Goal: Task Accomplishment & Management: Manage account settings

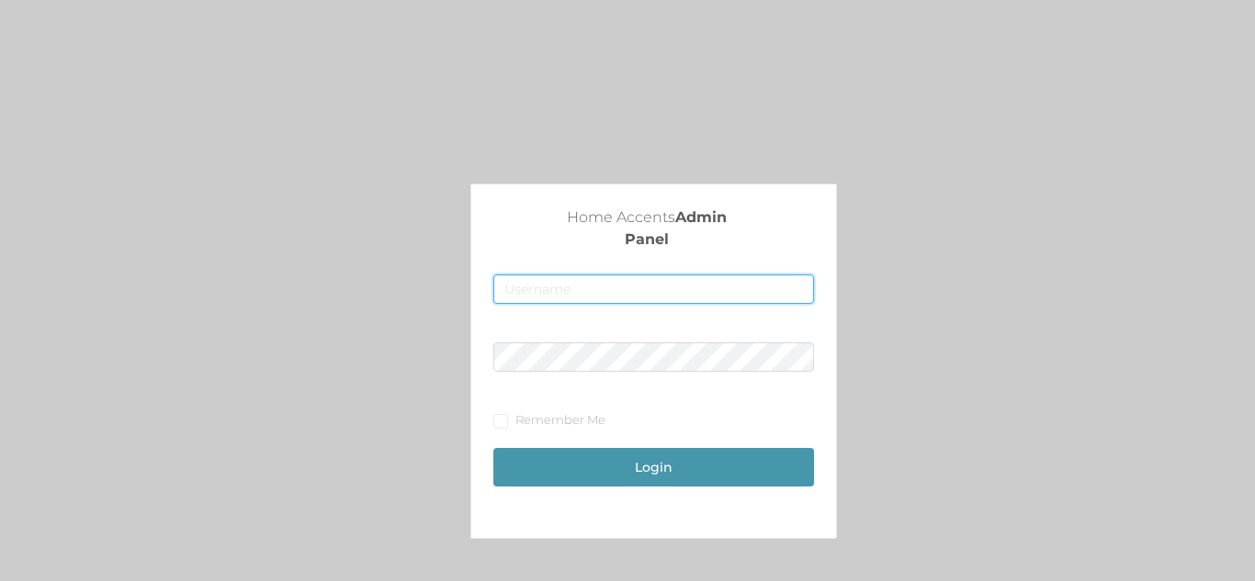
type input "fur1@accents.pw"
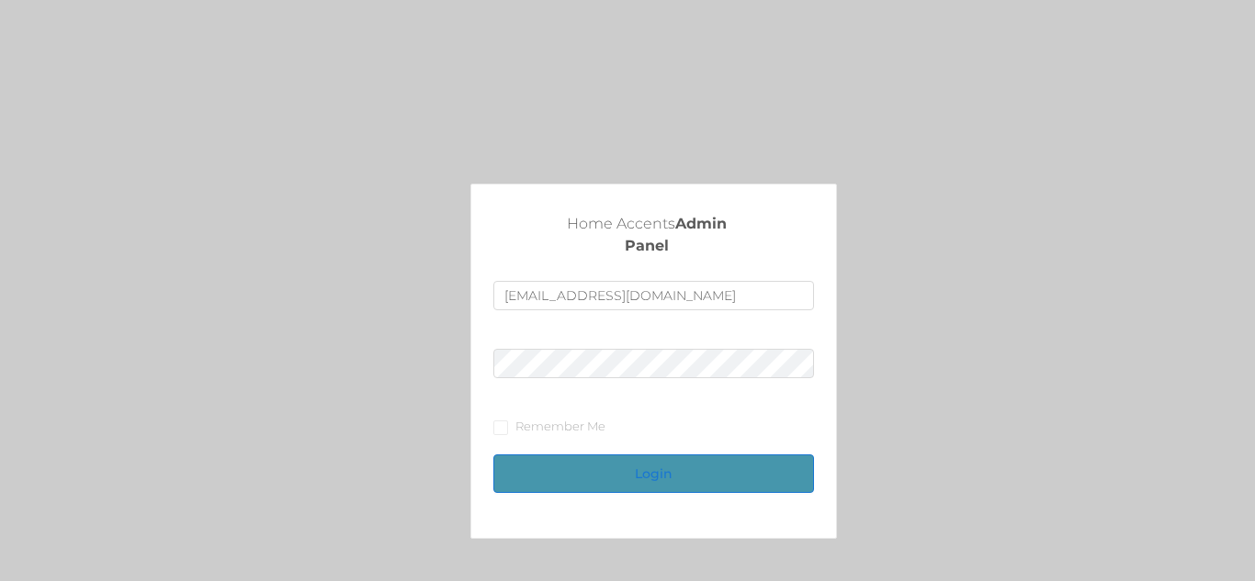
click at [647, 483] on button "Login" at bounding box center [653, 474] width 320 height 39
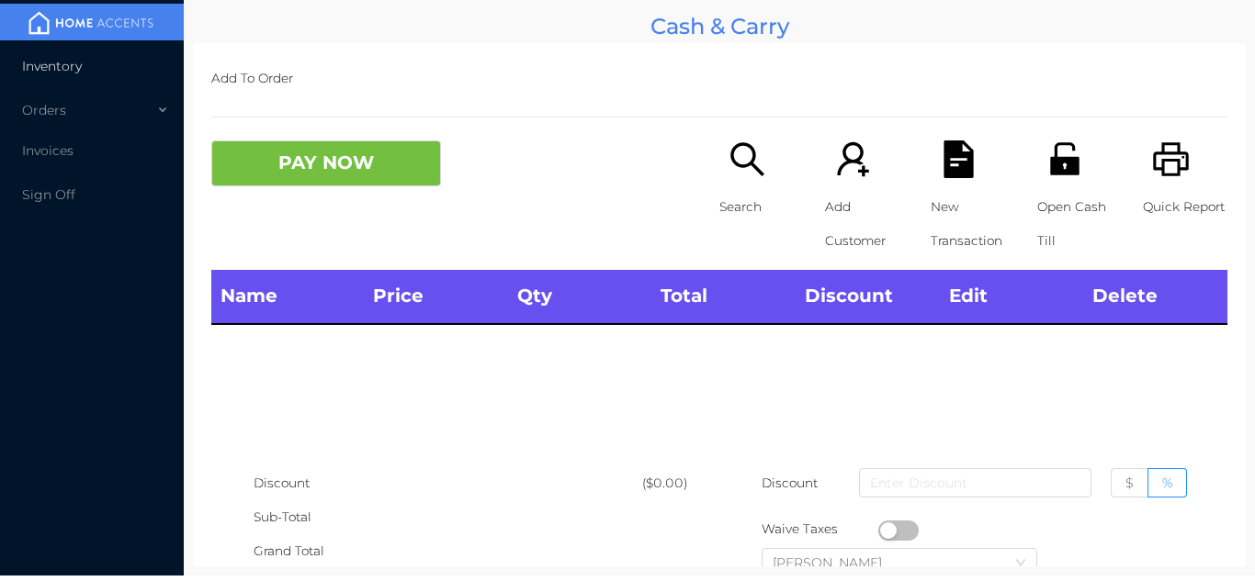
click at [117, 70] on li "Inventory" at bounding box center [92, 66] width 184 height 37
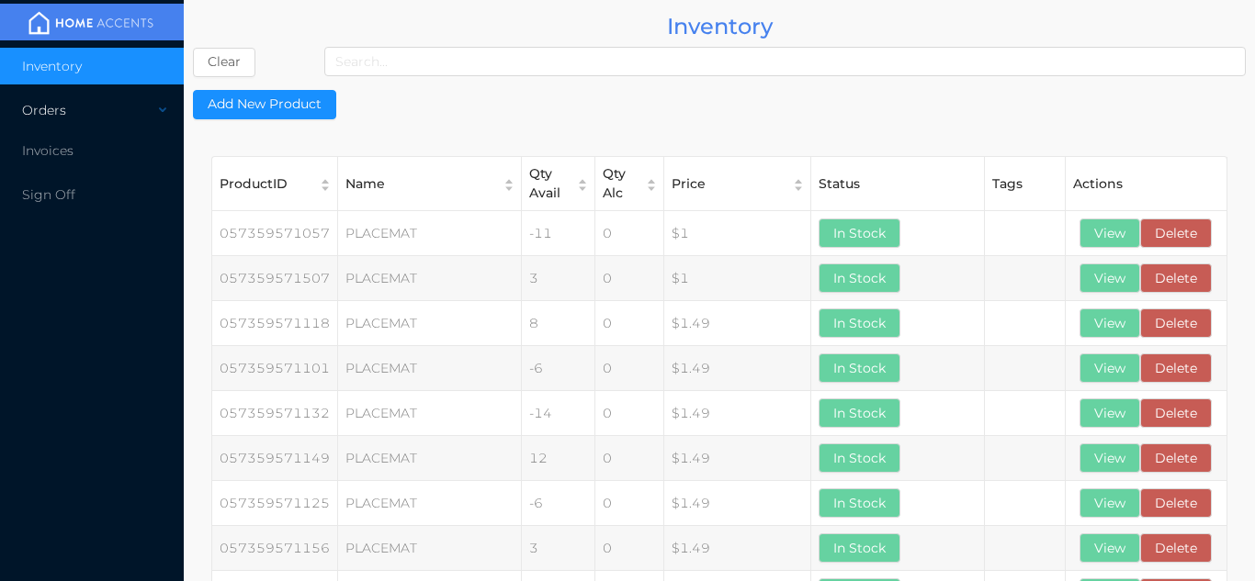
click at [130, 115] on div "Orders" at bounding box center [92, 110] width 184 height 37
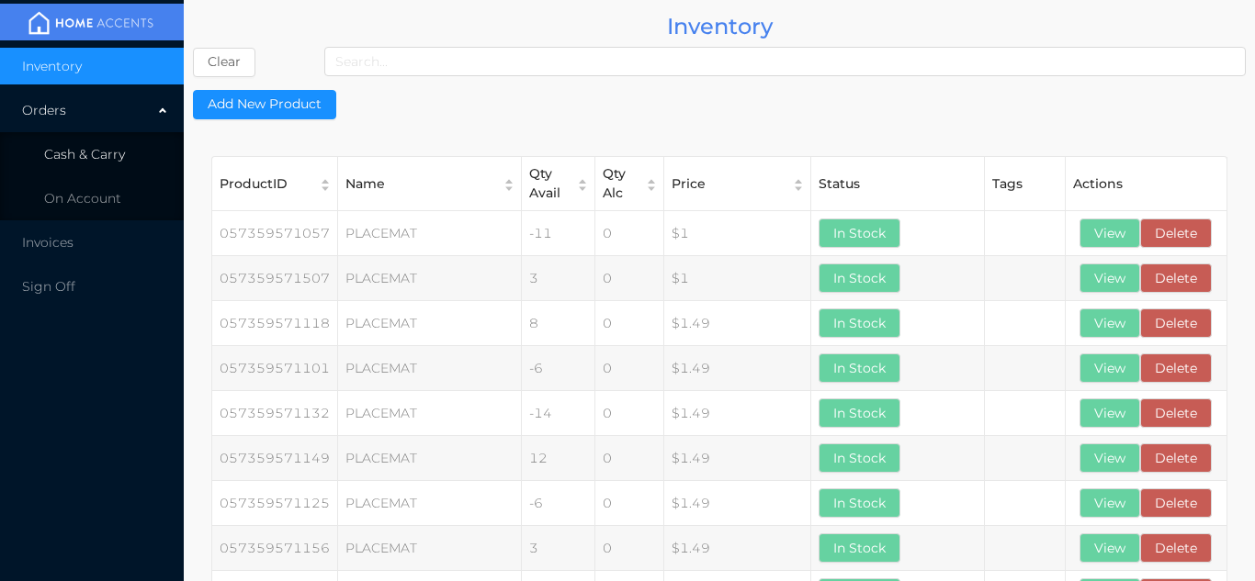
click at [117, 154] on span "Cash & Carry" at bounding box center [84, 154] width 81 height 17
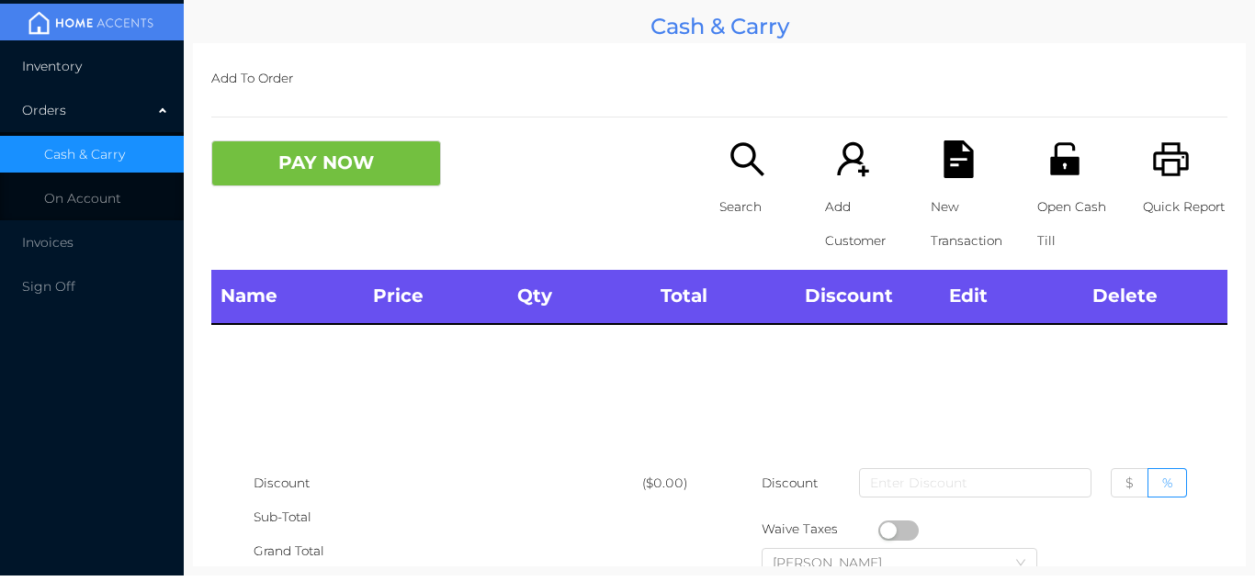
click at [107, 77] on li "Inventory" at bounding box center [92, 66] width 184 height 37
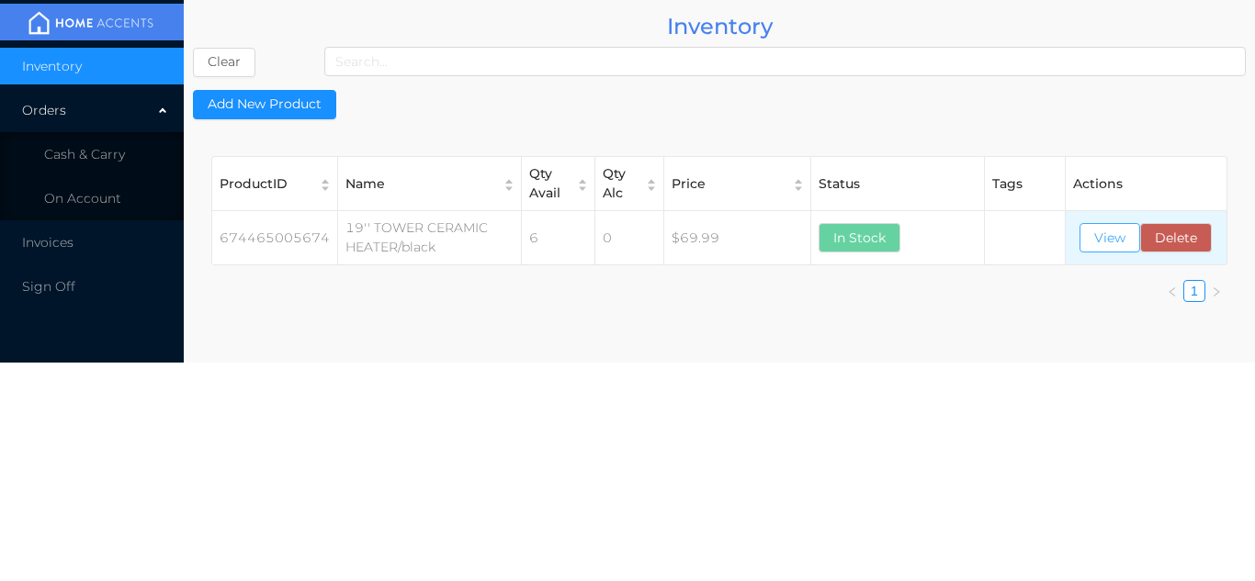
click at [1091, 246] on button "View" at bounding box center [1109, 237] width 61 height 29
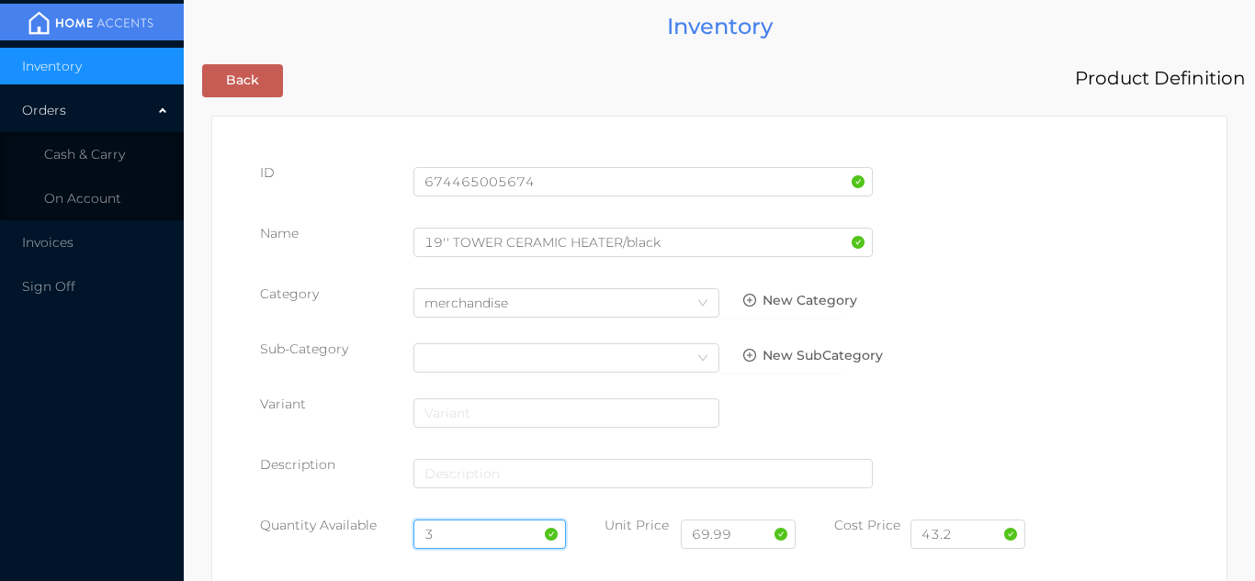
click at [462, 525] on input "3" at bounding box center [489, 534] width 153 height 29
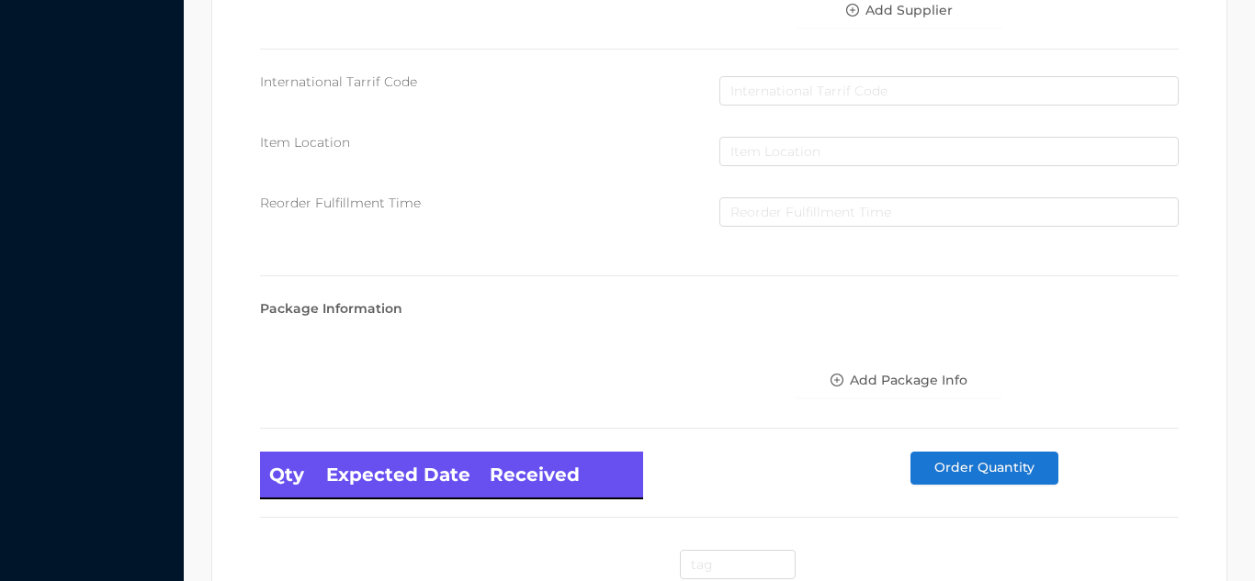
scroll to position [1043, 0]
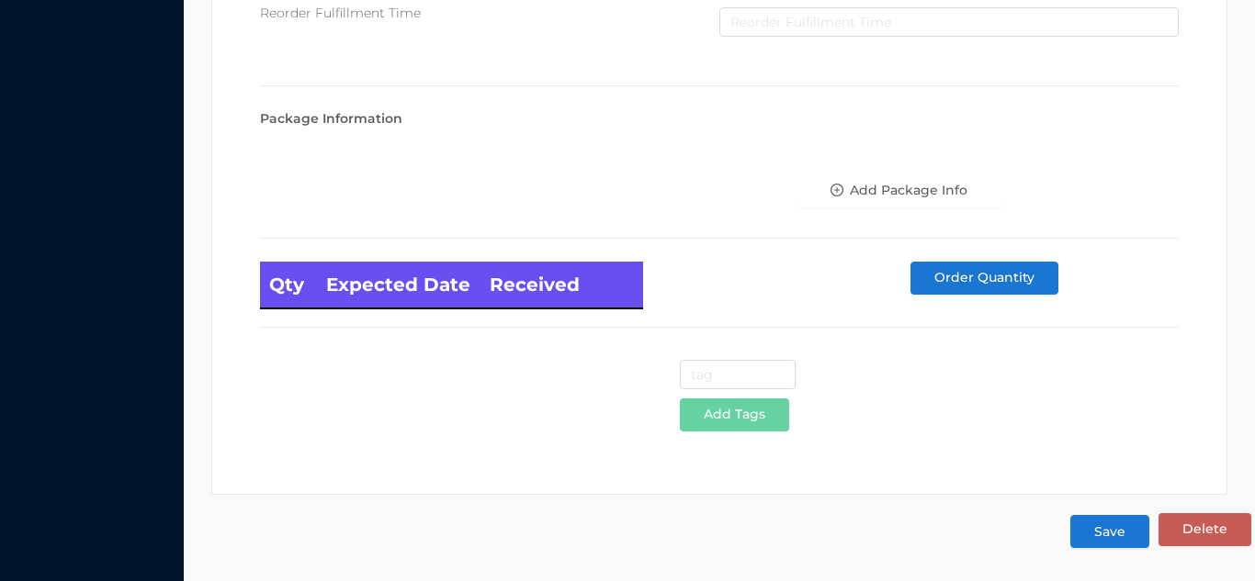
type input "6"
click at [1105, 536] on button "Save" at bounding box center [1109, 531] width 79 height 33
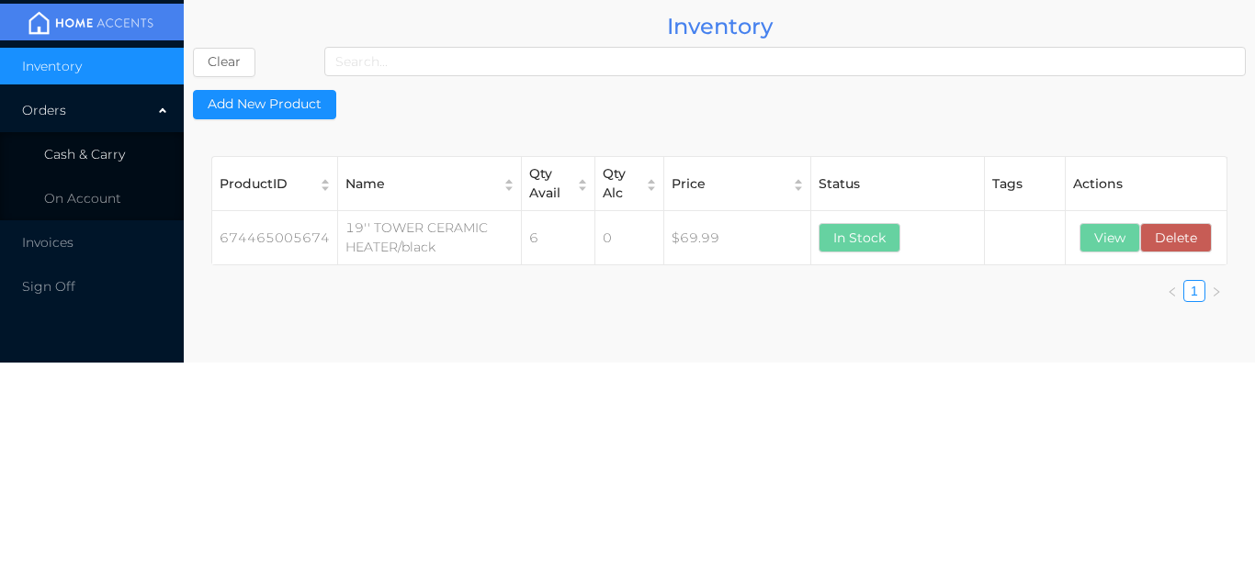
click at [130, 161] on li "Cash & Carry" at bounding box center [92, 154] width 184 height 37
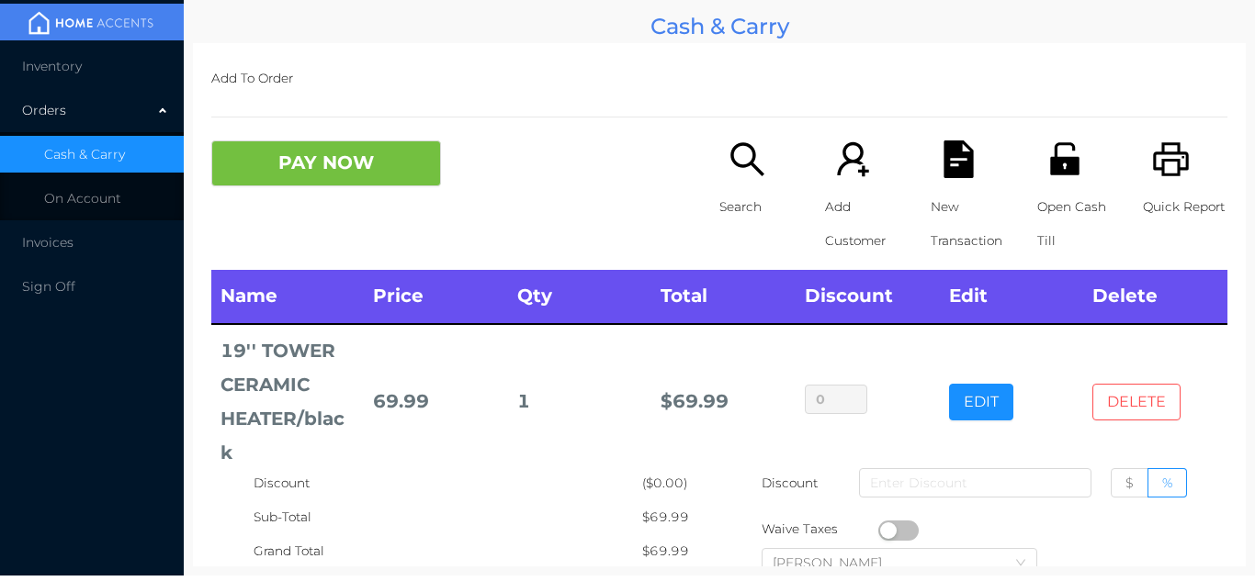
click at [1166, 411] on button "DELETE" at bounding box center [1136, 402] width 88 height 37
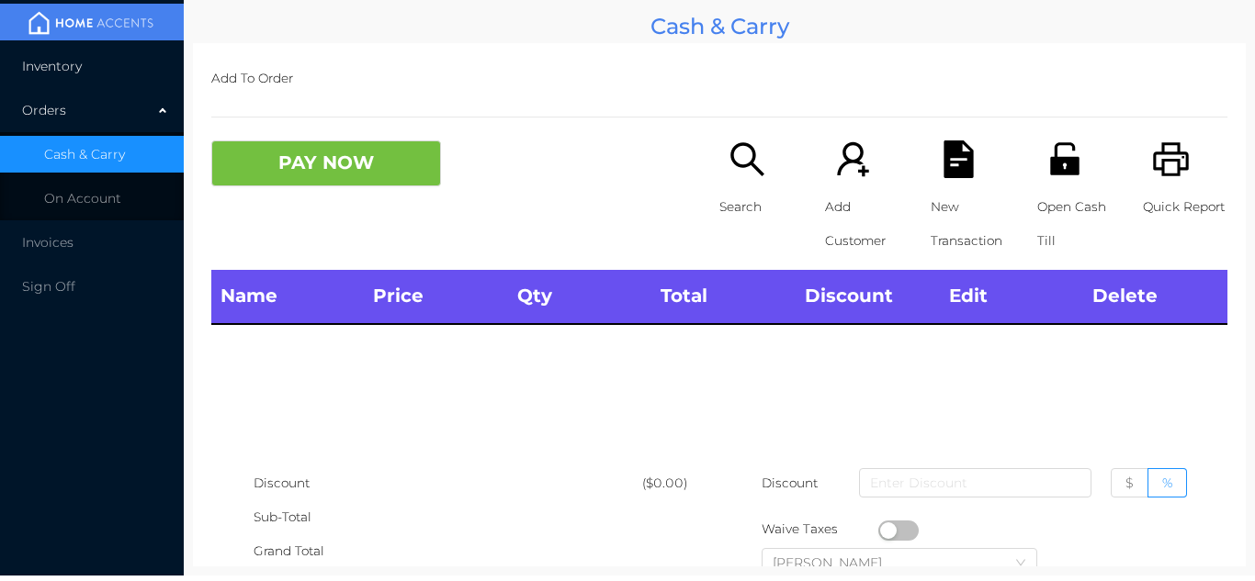
click at [40, 52] on li "Inventory" at bounding box center [92, 66] width 184 height 37
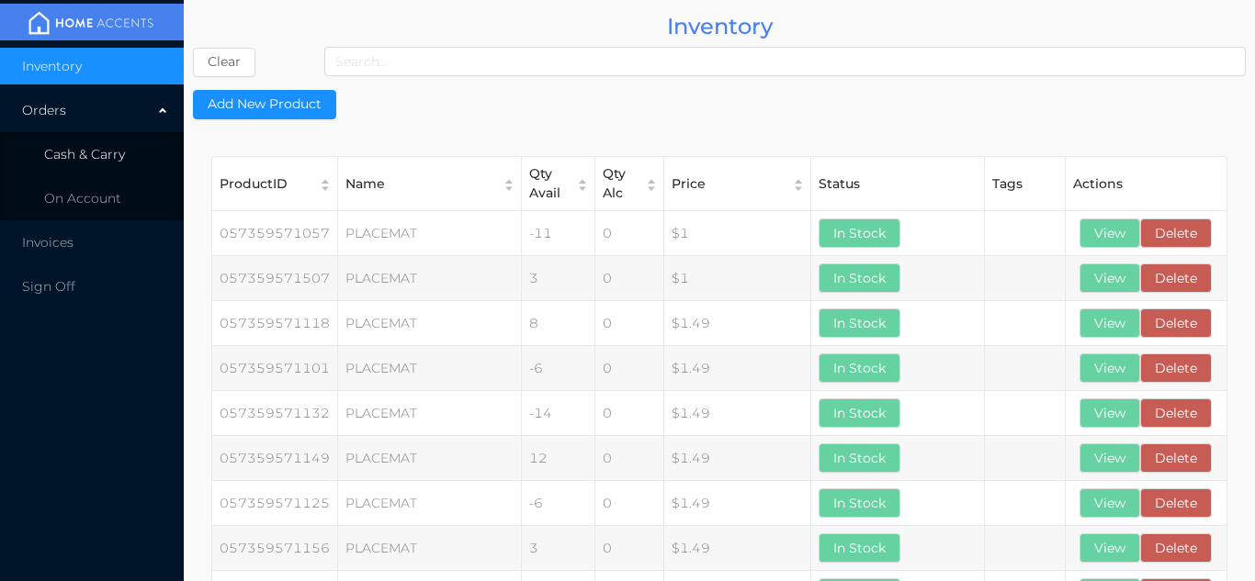
click at [104, 168] on li "Cash & Carry" at bounding box center [92, 154] width 184 height 37
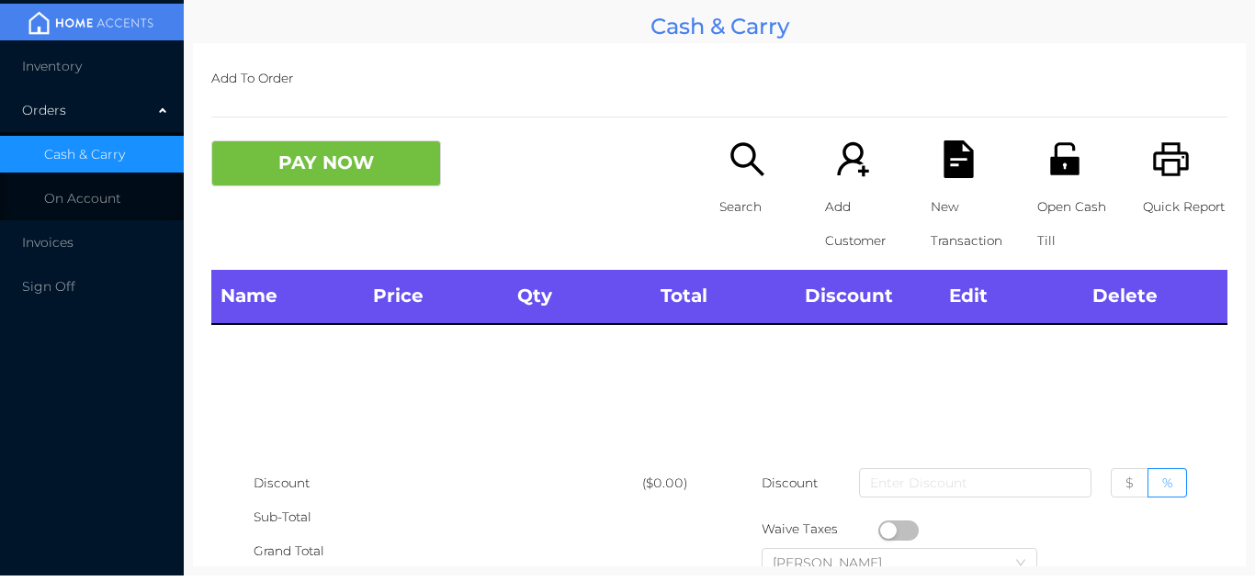
click at [78, 137] on li "Cash & Carry" at bounding box center [92, 154] width 184 height 37
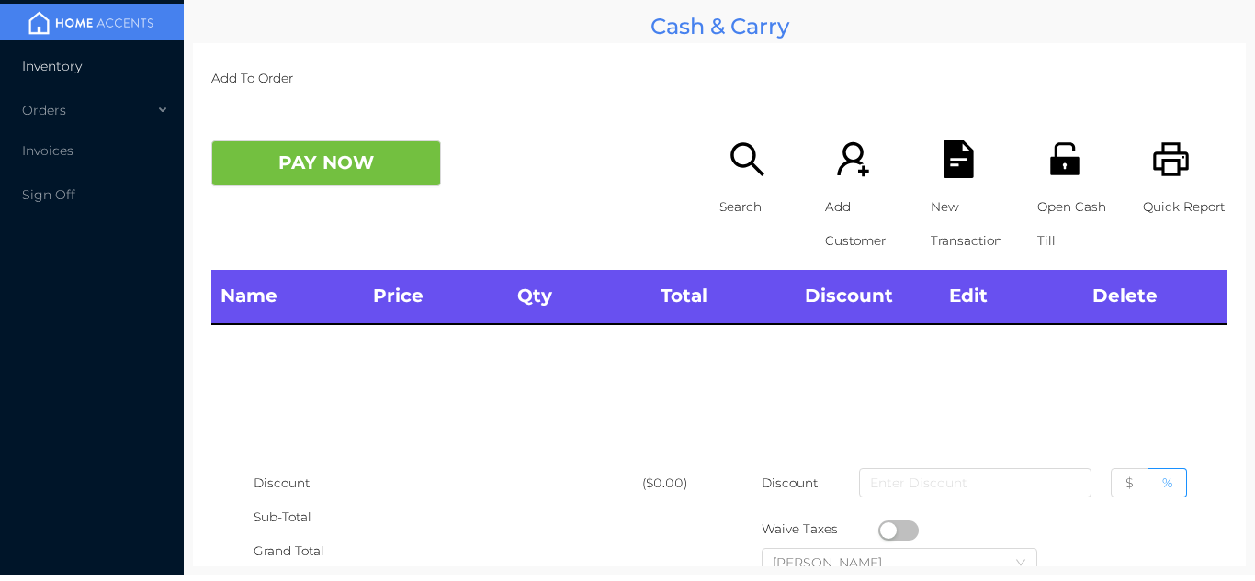
click at [69, 68] on span "Inventory" at bounding box center [52, 66] width 60 height 17
click at [106, 59] on li "Inventory" at bounding box center [92, 66] width 184 height 37
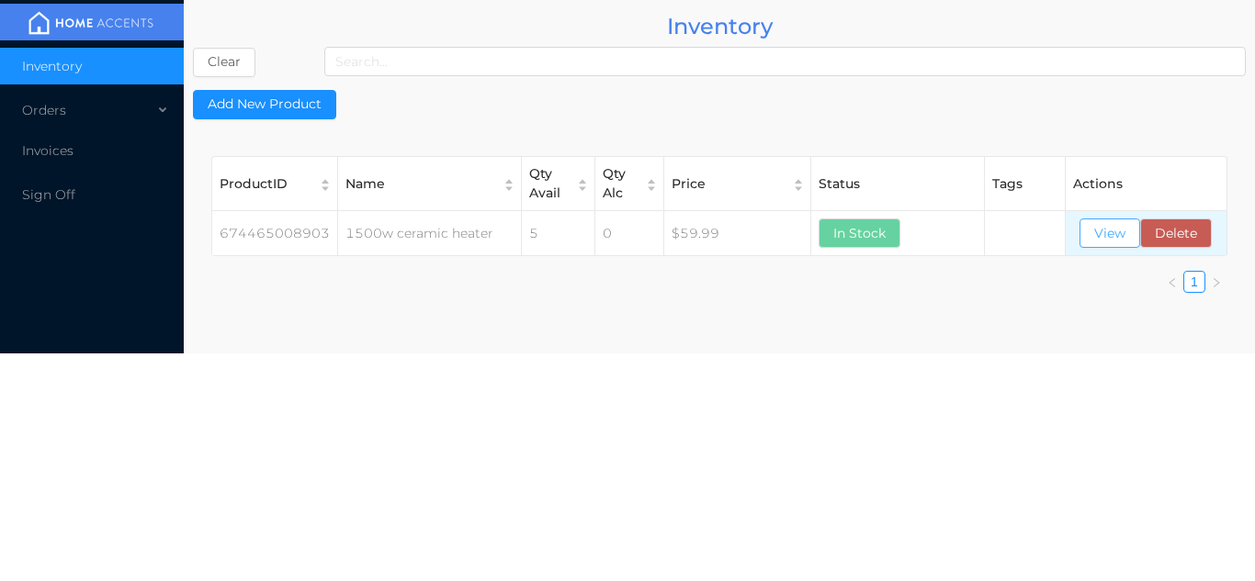
click at [1093, 225] on button "View" at bounding box center [1109, 233] width 61 height 29
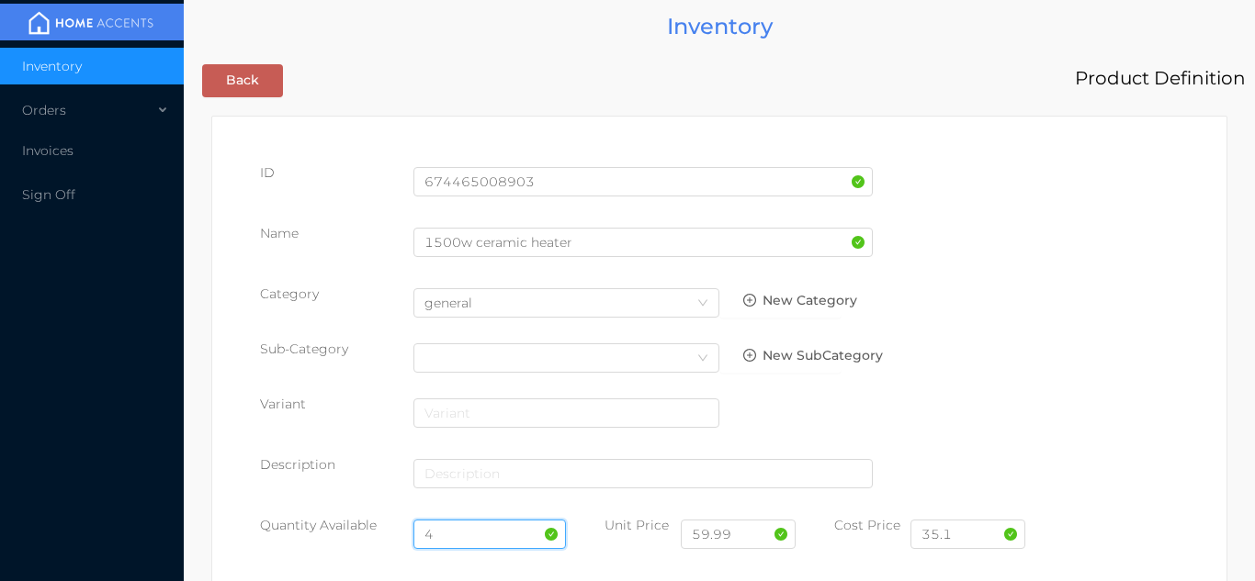
click at [458, 532] on input "4" at bounding box center [489, 534] width 153 height 29
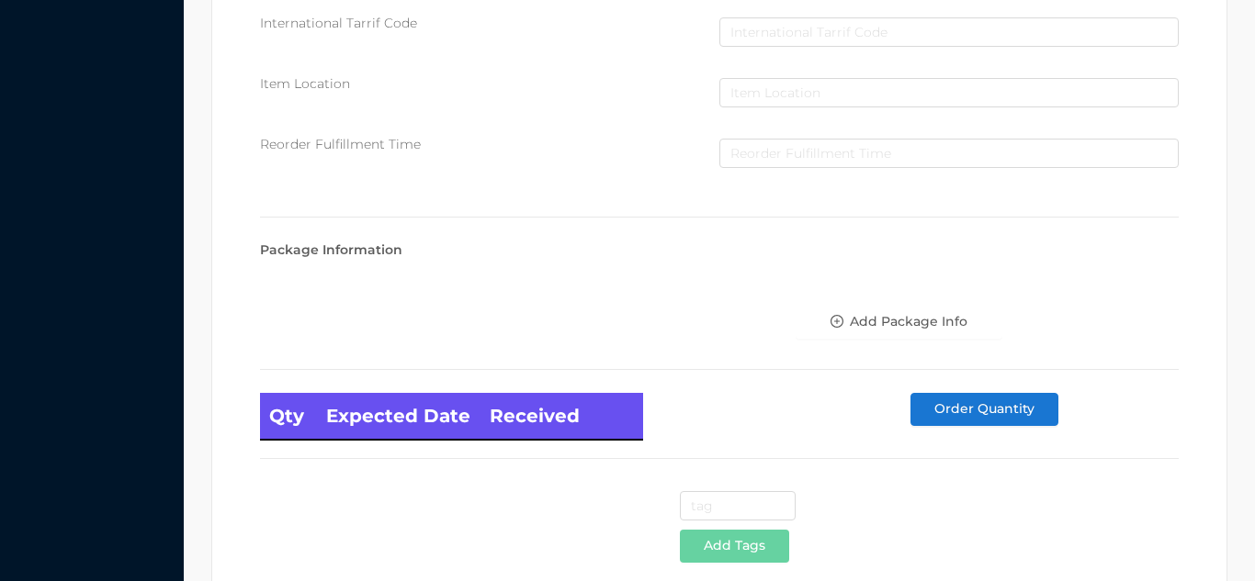
scroll to position [1043, 0]
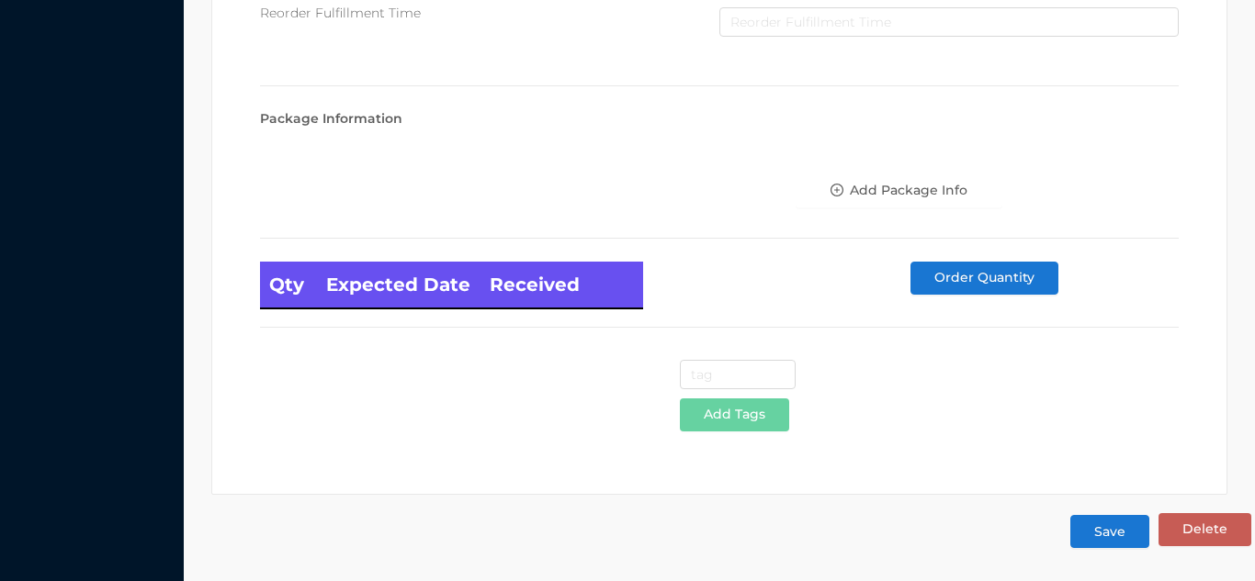
type input "6"
click at [1105, 528] on button "Save" at bounding box center [1109, 531] width 79 height 33
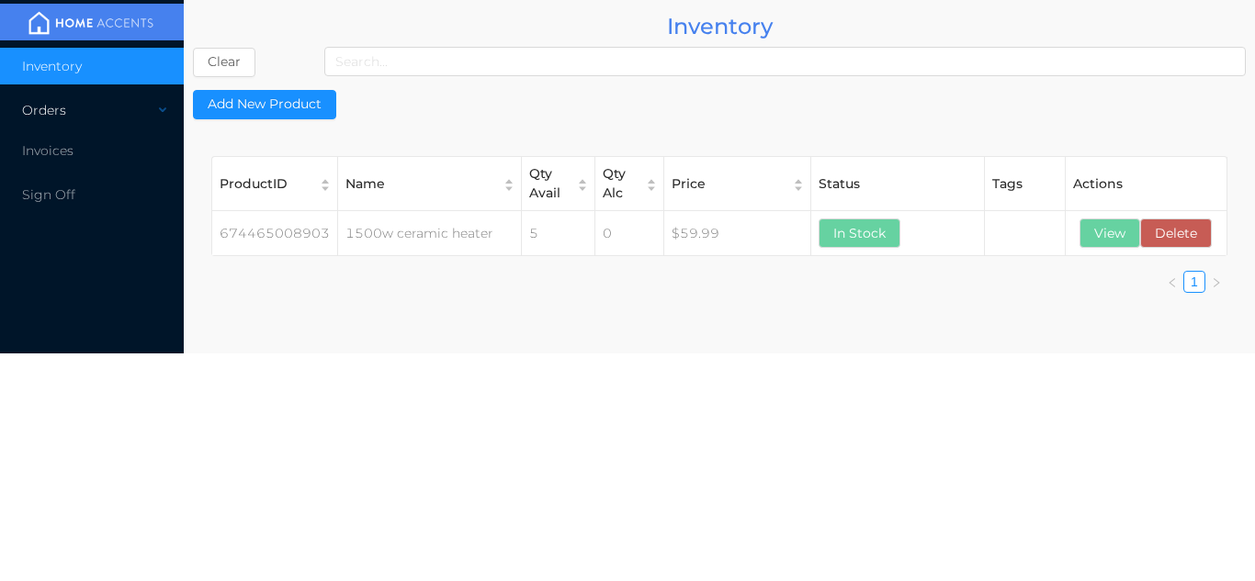
click at [134, 96] on div "Orders" at bounding box center [92, 110] width 184 height 37
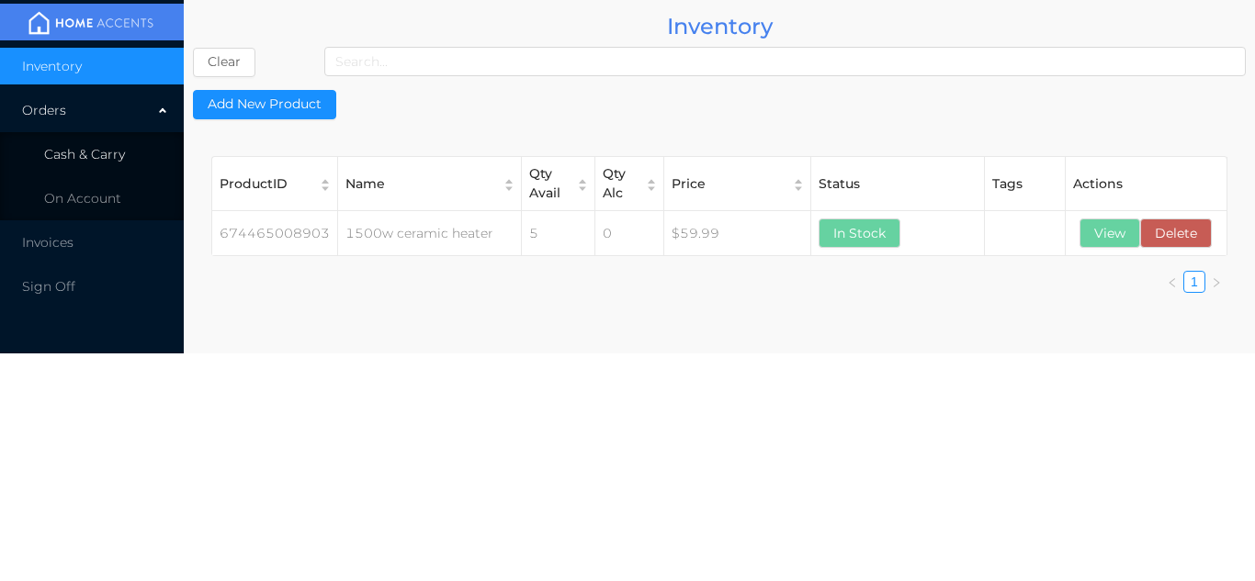
click at [117, 147] on span "Cash & Carry" at bounding box center [84, 154] width 81 height 17
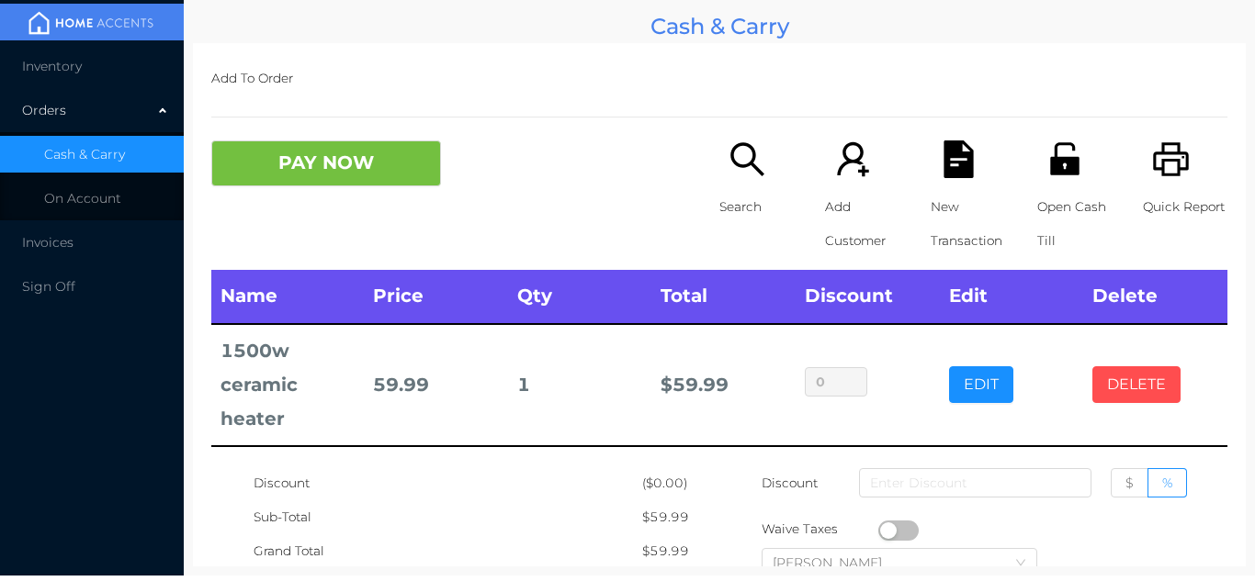
click at [1124, 381] on button "DELETE" at bounding box center [1136, 385] width 88 height 37
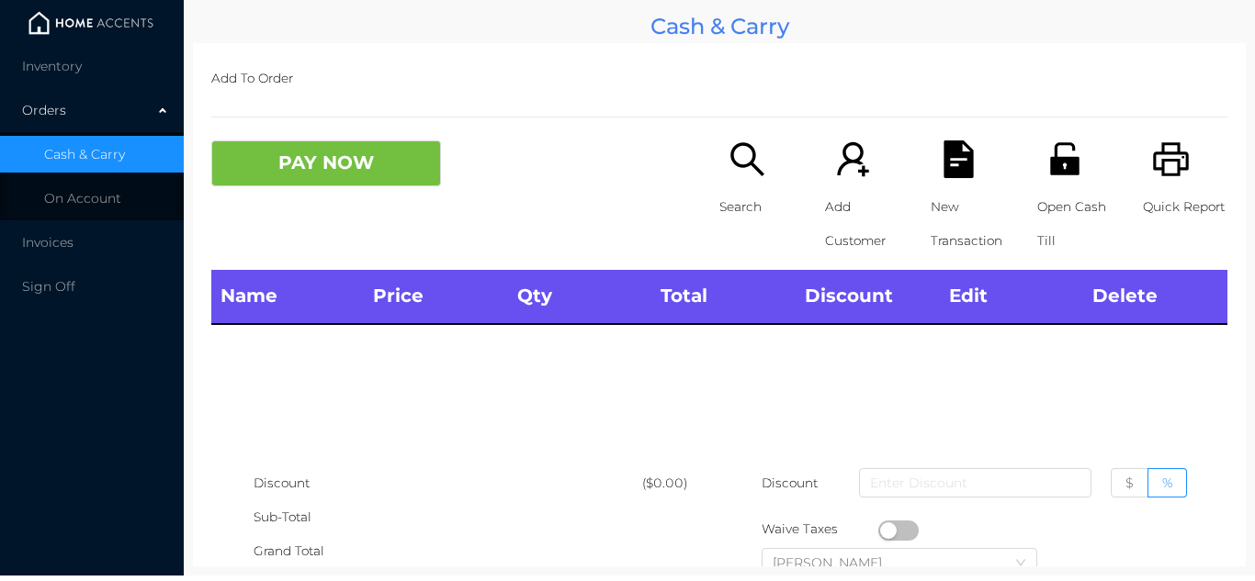
click at [57, 37] on img at bounding box center [91, 23] width 138 height 28
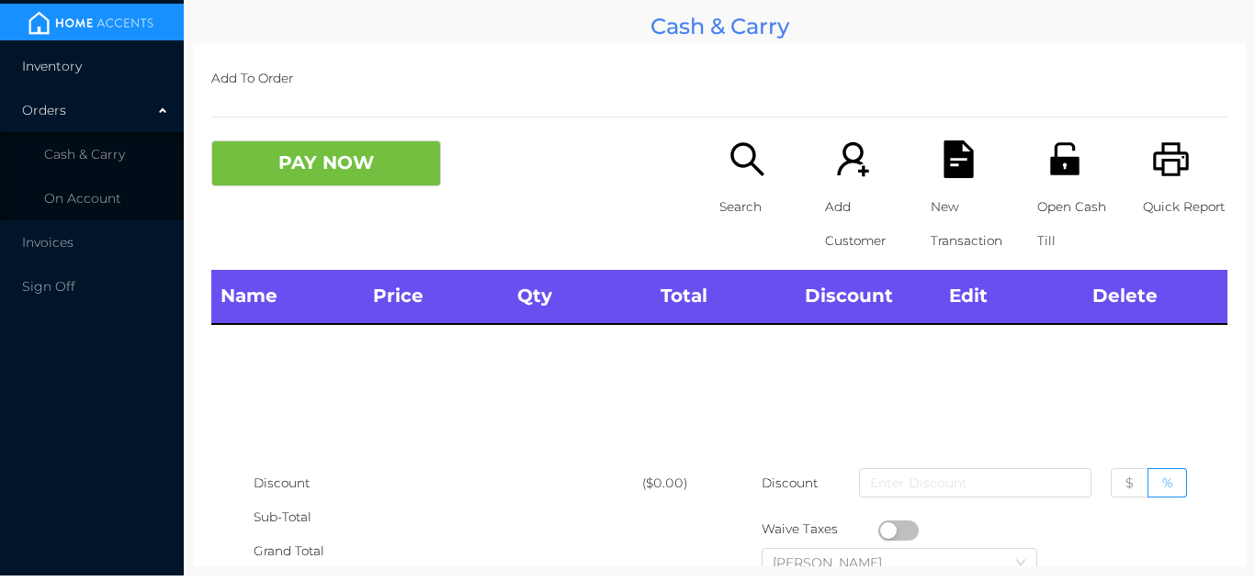
click at [75, 78] on li "Inventory" at bounding box center [92, 66] width 184 height 37
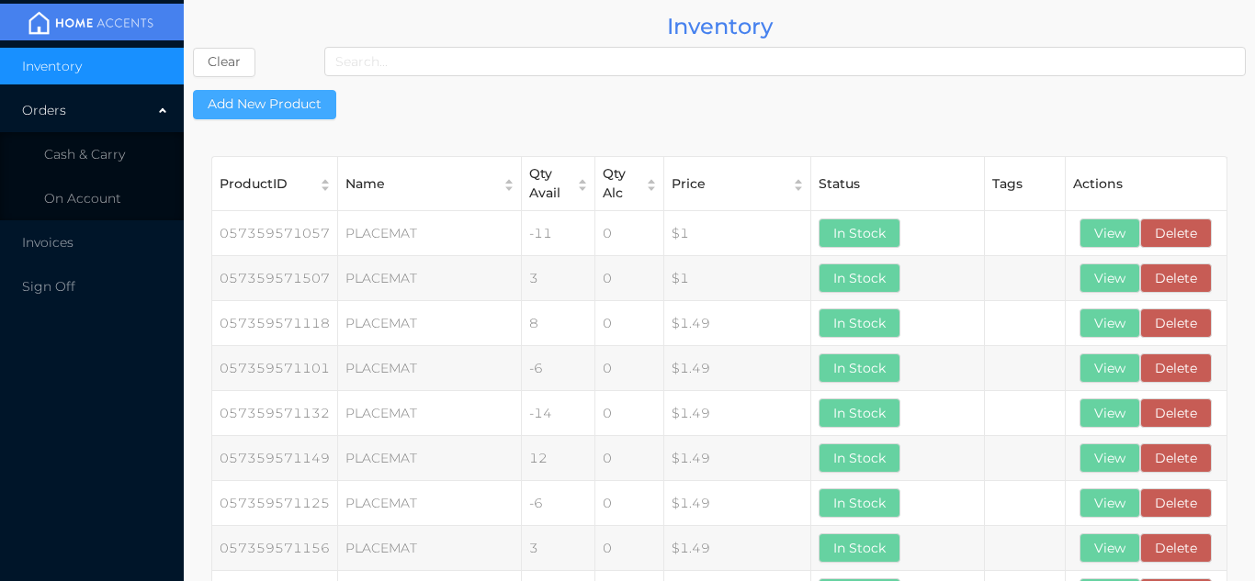
click at [264, 115] on button "Add New Product" at bounding box center [264, 104] width 143 height 29
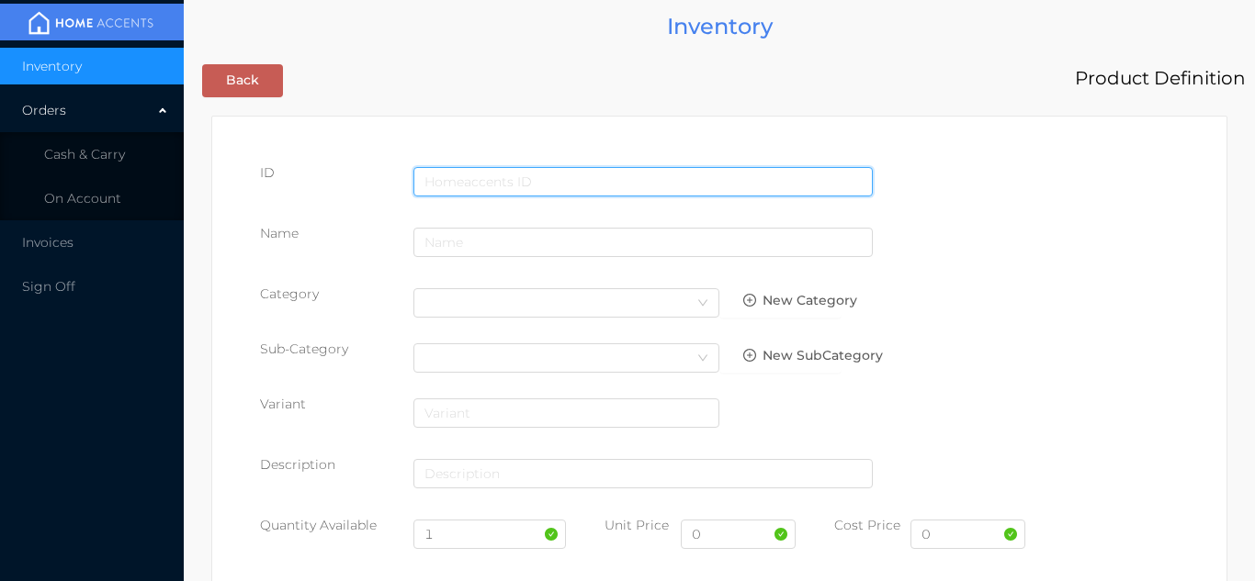
click at [448, 169] on input "text" at bounding box center [642, 181] width 459 height 29
type input "674465007609"
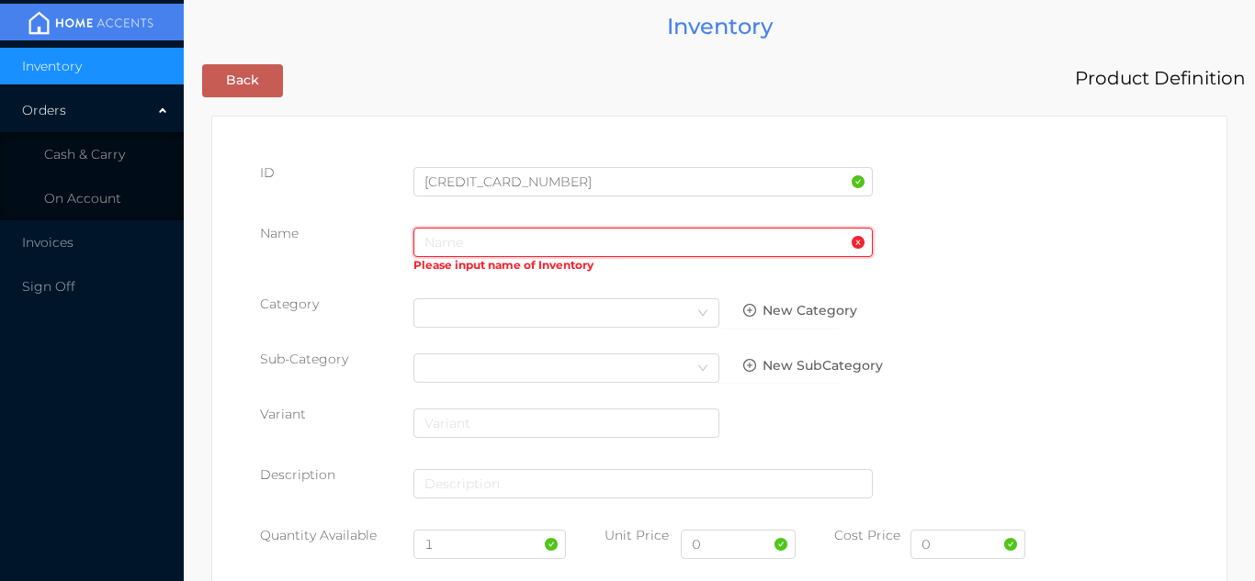
click at [461, 234] on input "text" at bounding box center [642, 242] width 459 height 29
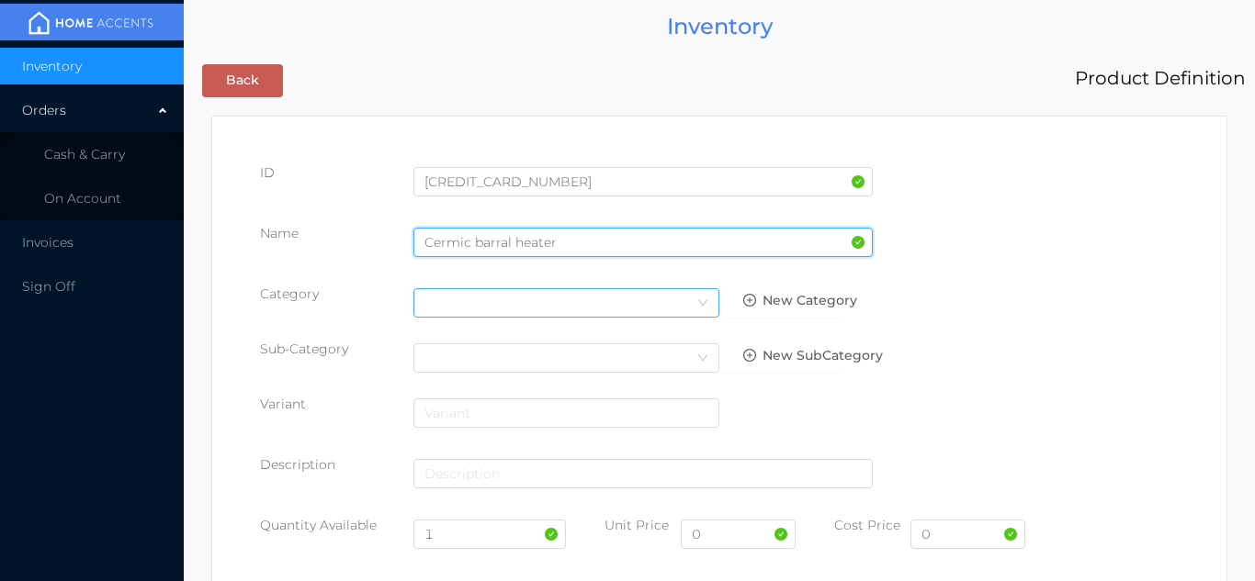
type input "Cermic barral heater"
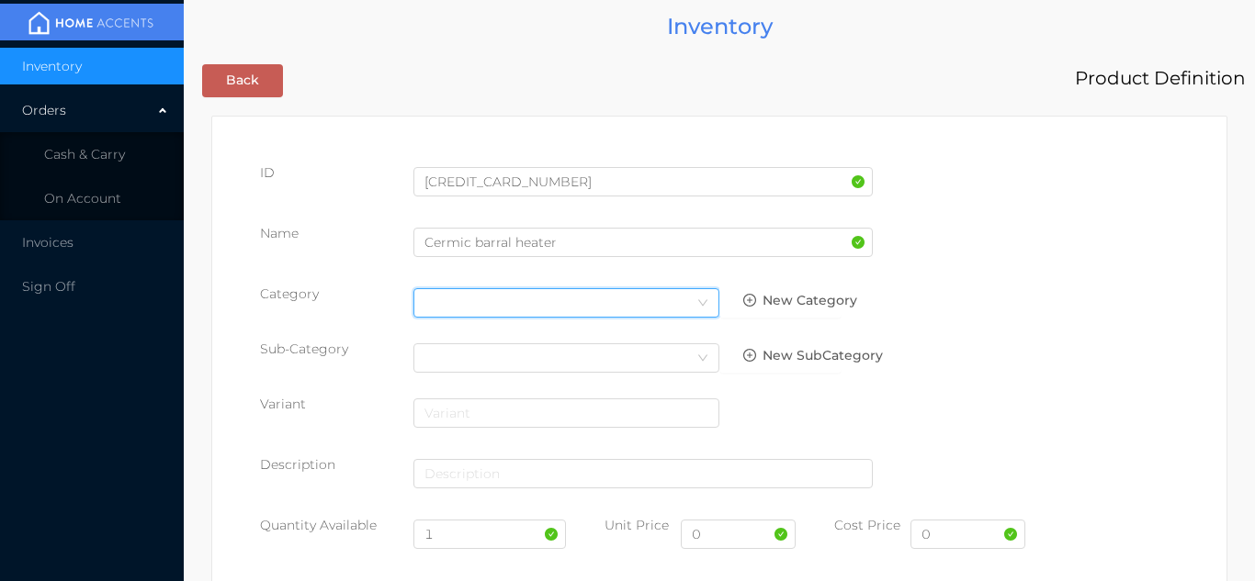
click at [666, 307] on div "Select Category" at bounding box center [566, 303] width 284 height 28
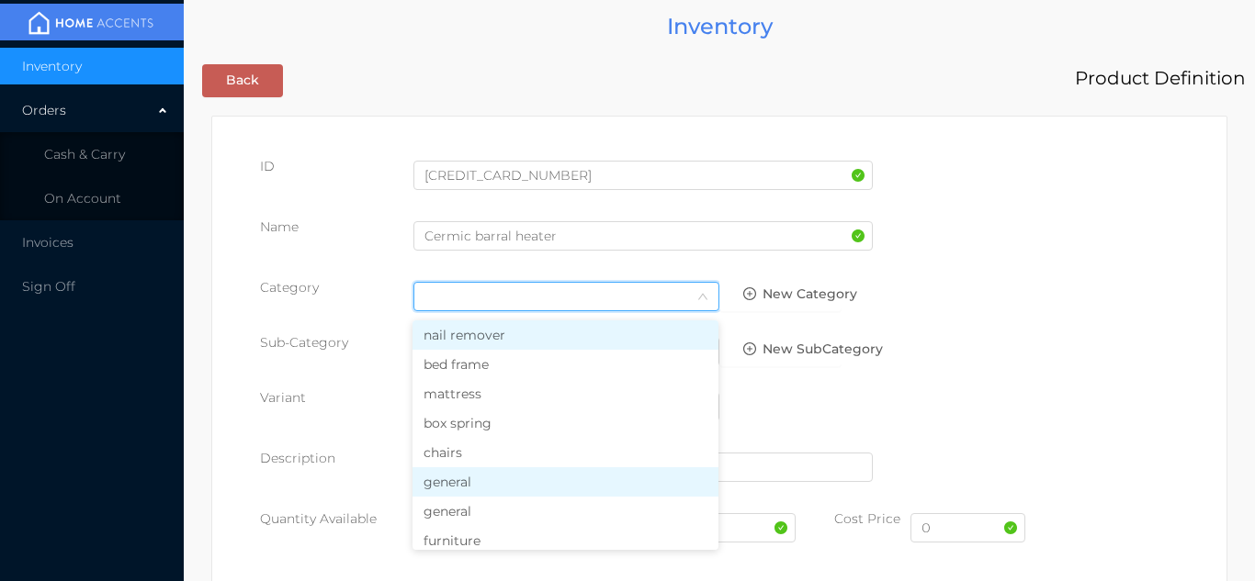
click at [475, 487] on li "general" at bounding box center [565, 482] width 306 height 29
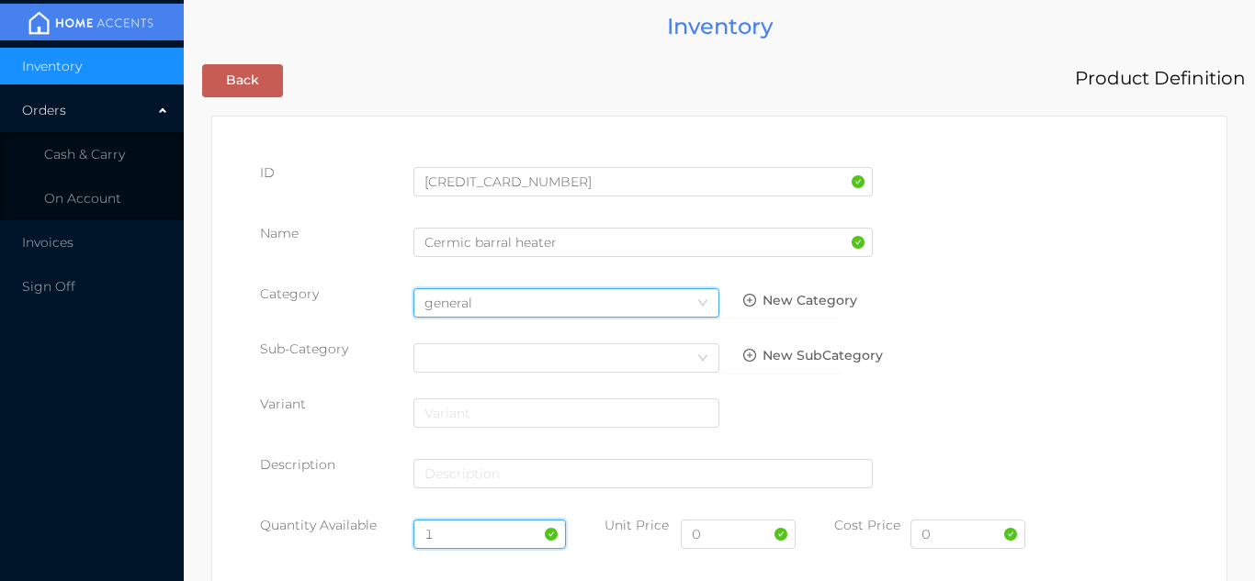
click at [454, 527] on input "1" at bounding box center [489, 534] width 153 height 29
type input "6"
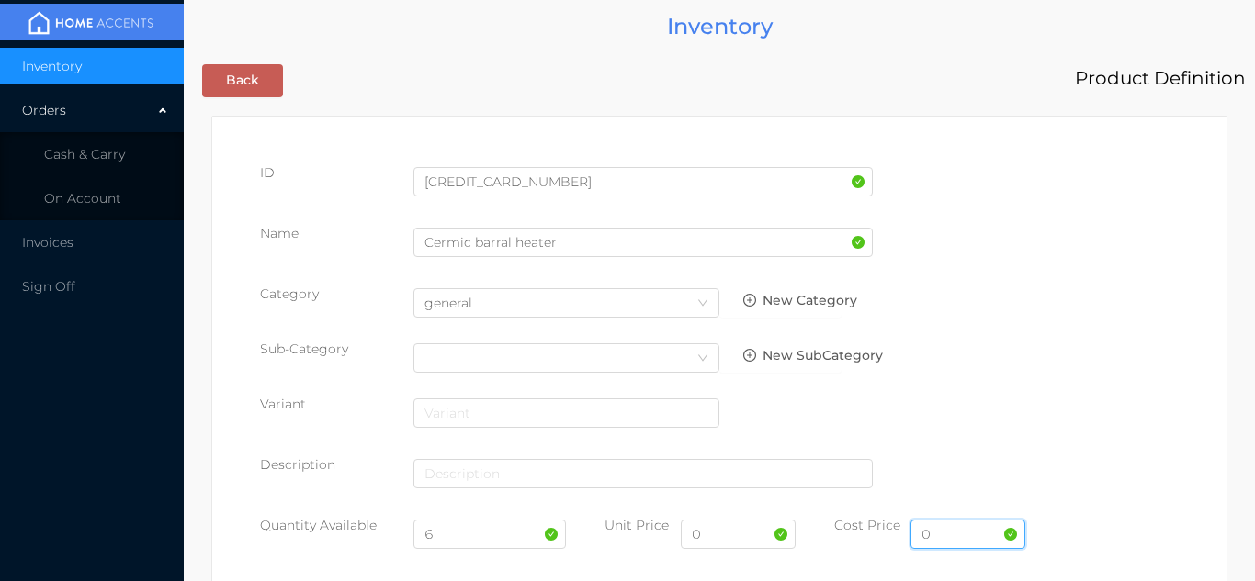
click at [941, 546] on input "0" at bounding box center [967, 534] width 115 height 29
type input "33.21"
click at [731, 539] on input "0" at bounding box center [738, 534] width 115 height 29
type input "59.99"
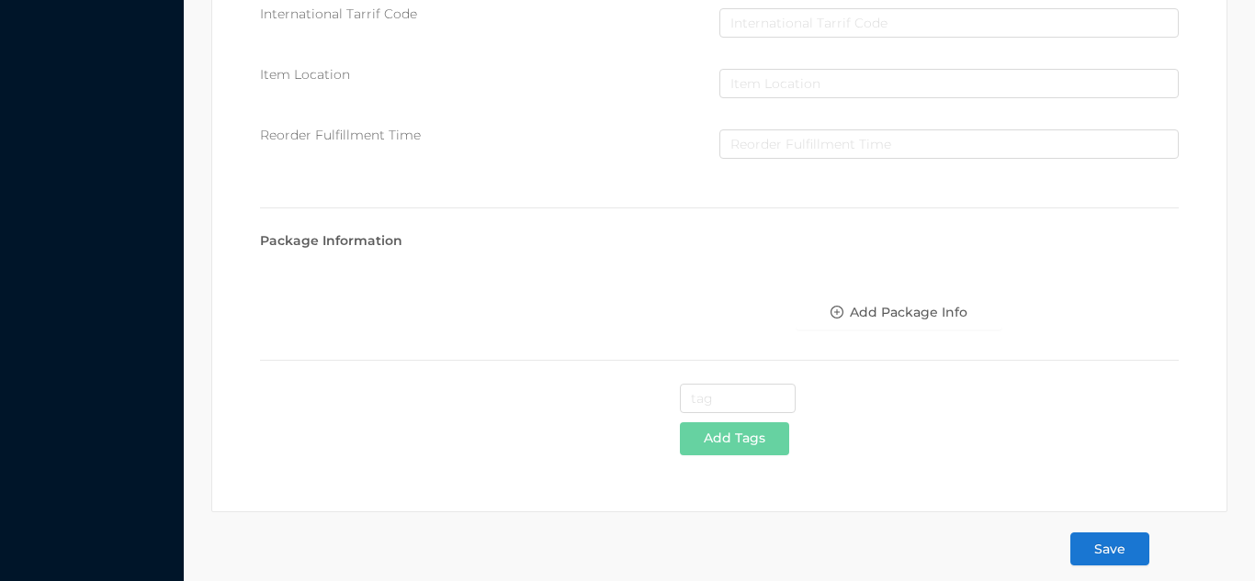
scroll to position [944, 0]
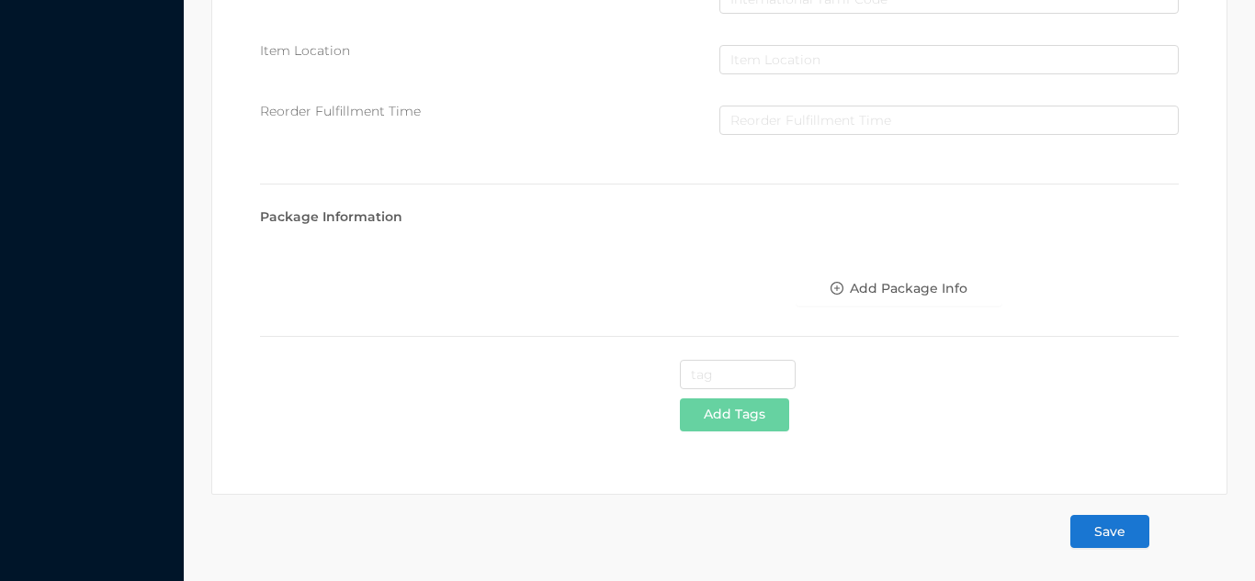
click at [1112, 525] on button "Save" at bounding box center [1109, 531] width 79 height 33
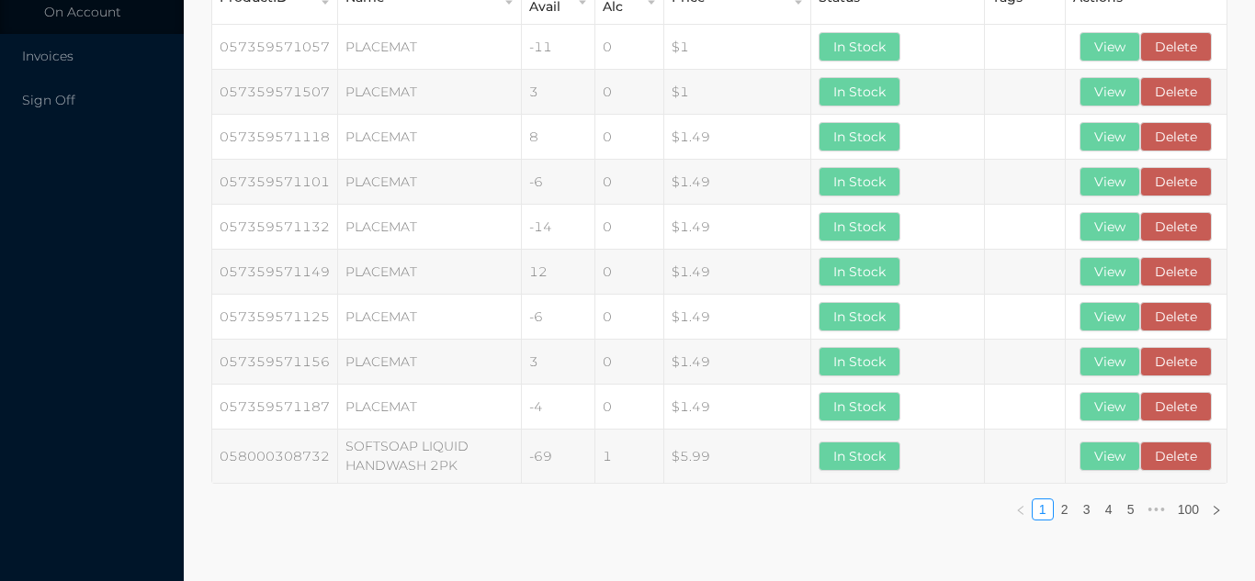
scroll to position [0, 0]
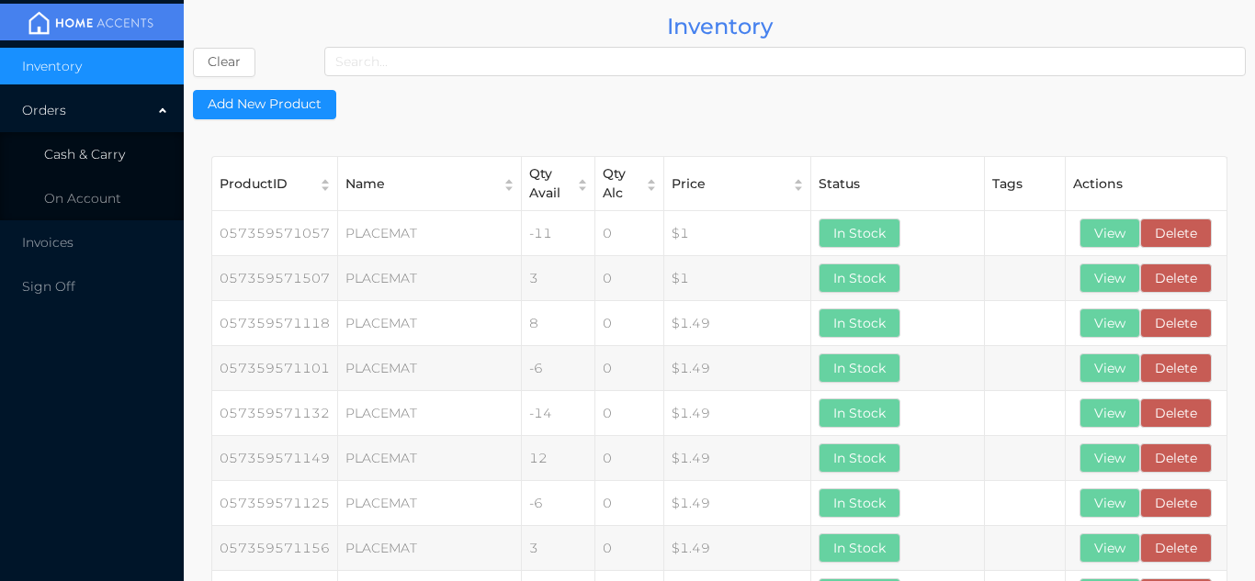
click at [128, 169] on li "Cash & Carry" at bounding box center [92, 154] width 184 height 37
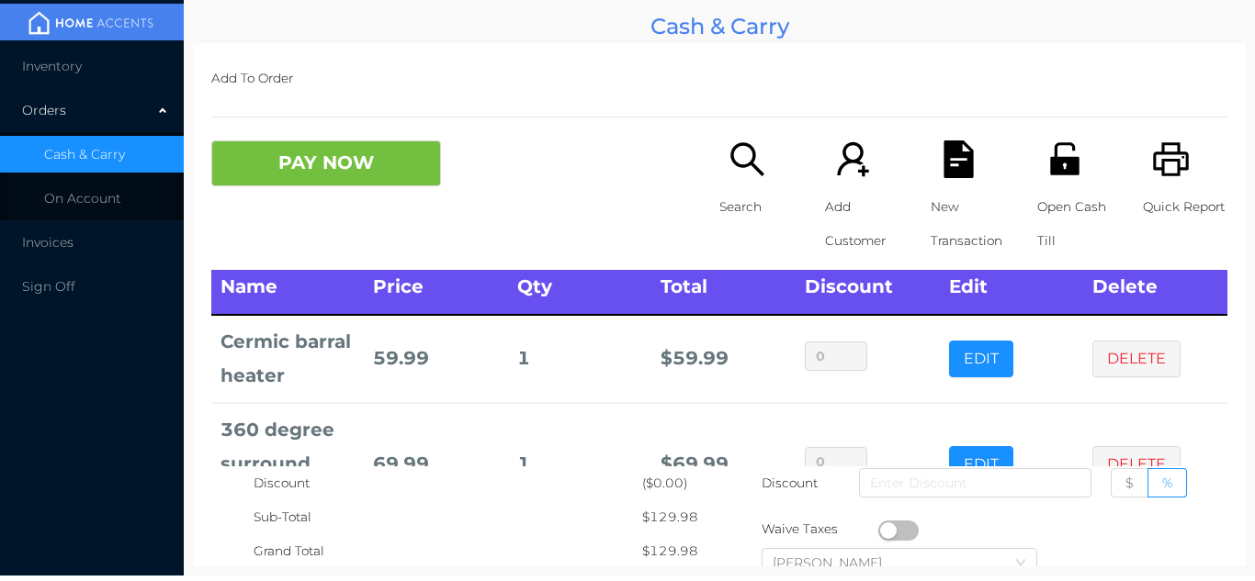
scroll to position [11, 0]
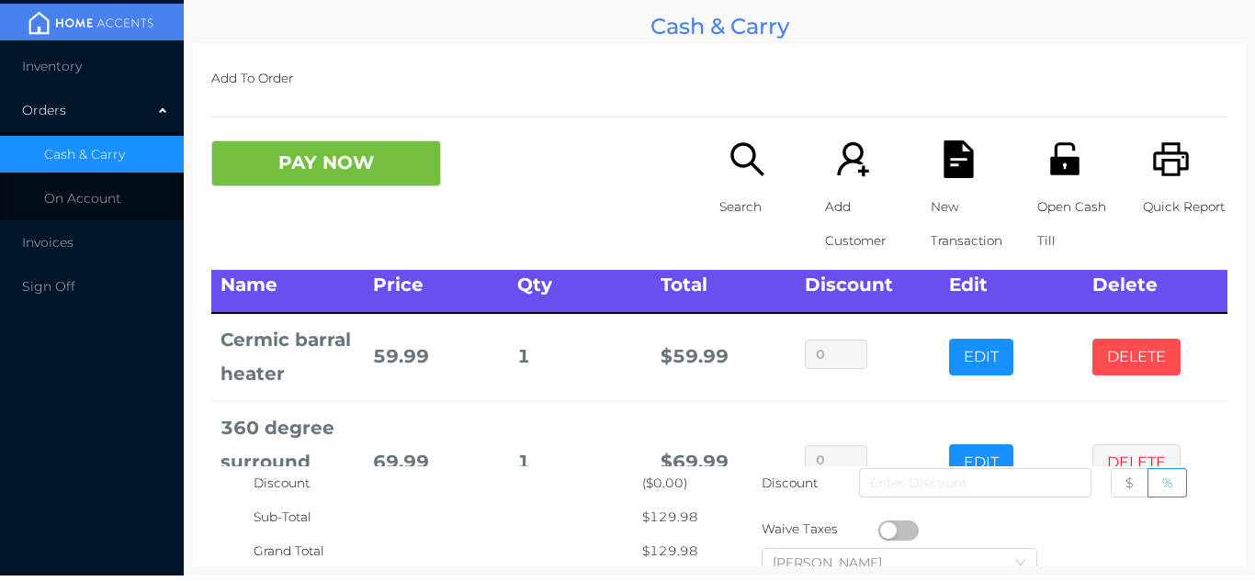
click at [1152, 356] on button "DELETE" at bounding box center [1136, 357] width 88 height 37
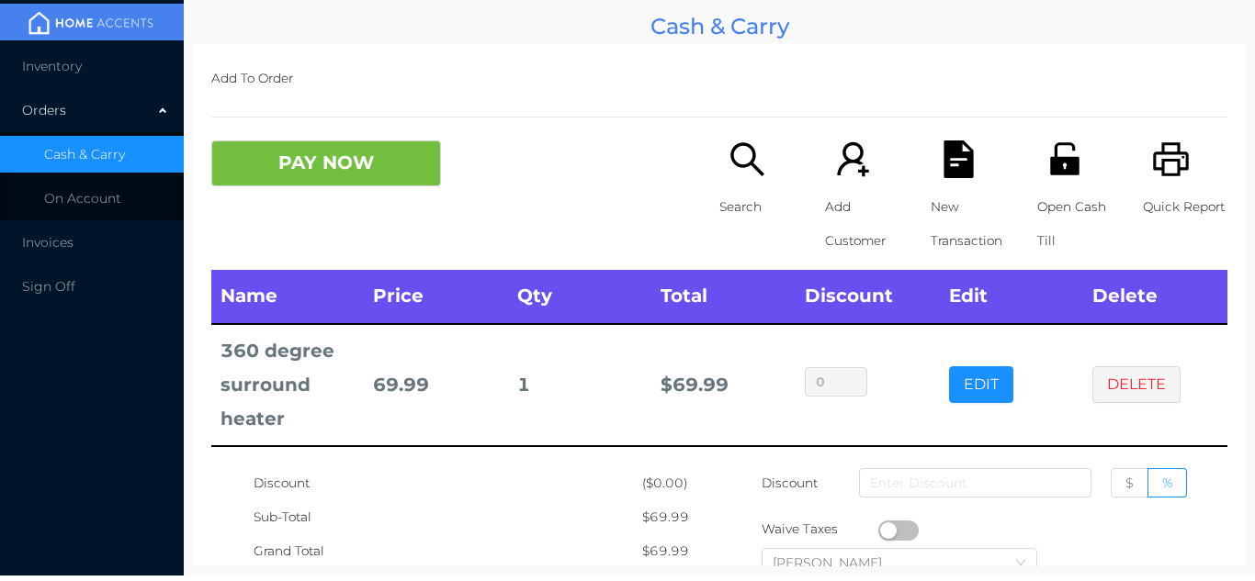
scroll to position [0, 0]
click at [1162, 400] on button "DELETE" at bounding box center [1136, 385] width 88 height 37
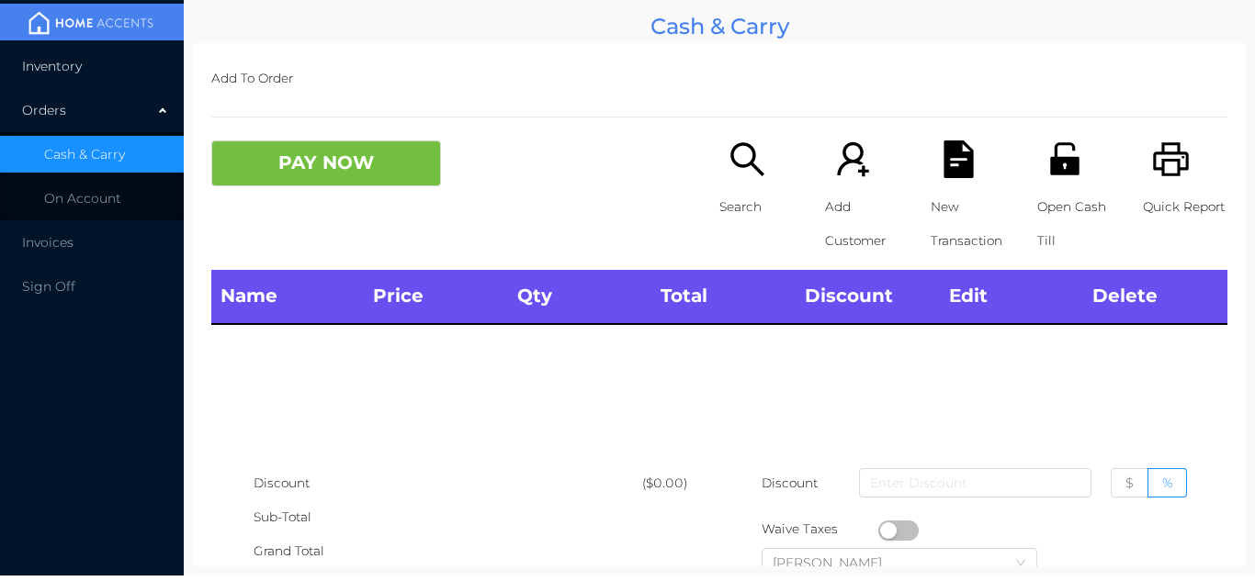
click at [87, 70] on li "Inventory" at bounding box center [92, 66] width 184 height 37
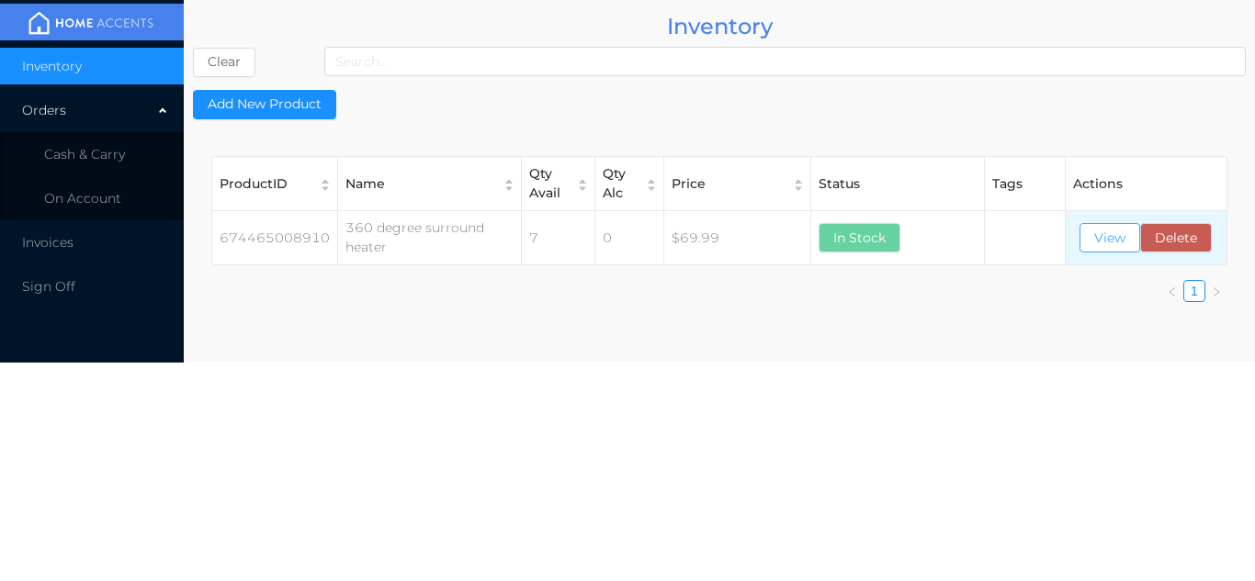
click at [1108, 233] on button "View" at bounding box center [1109, 237] width 61 height 29
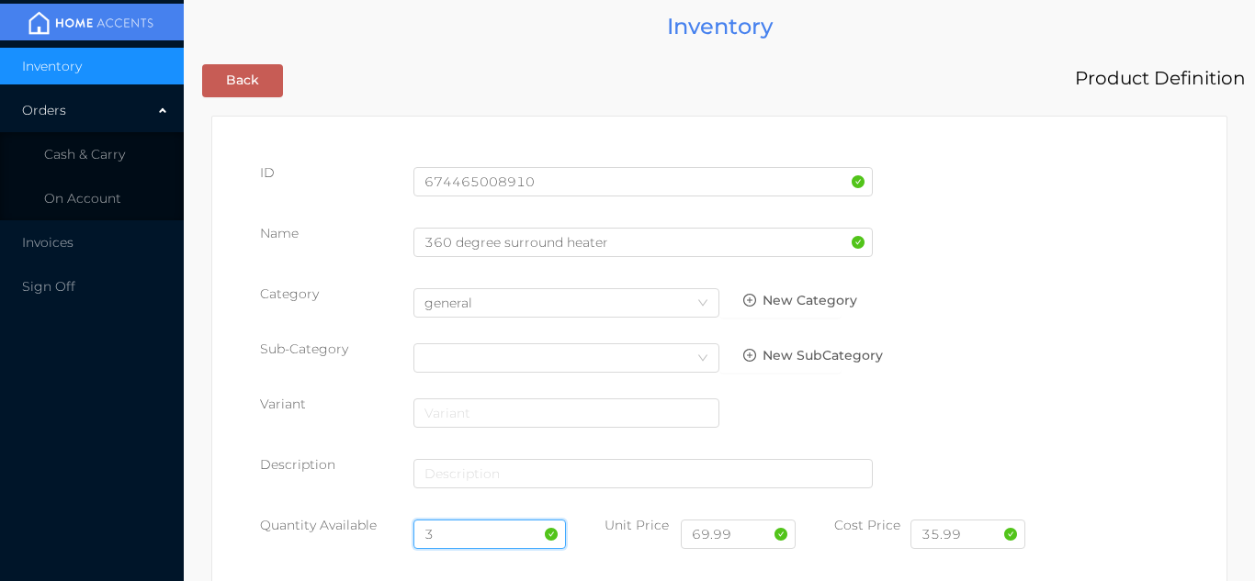
click at [459, 530] on input "3" at bounding box center [489, 534] width 153 height 29
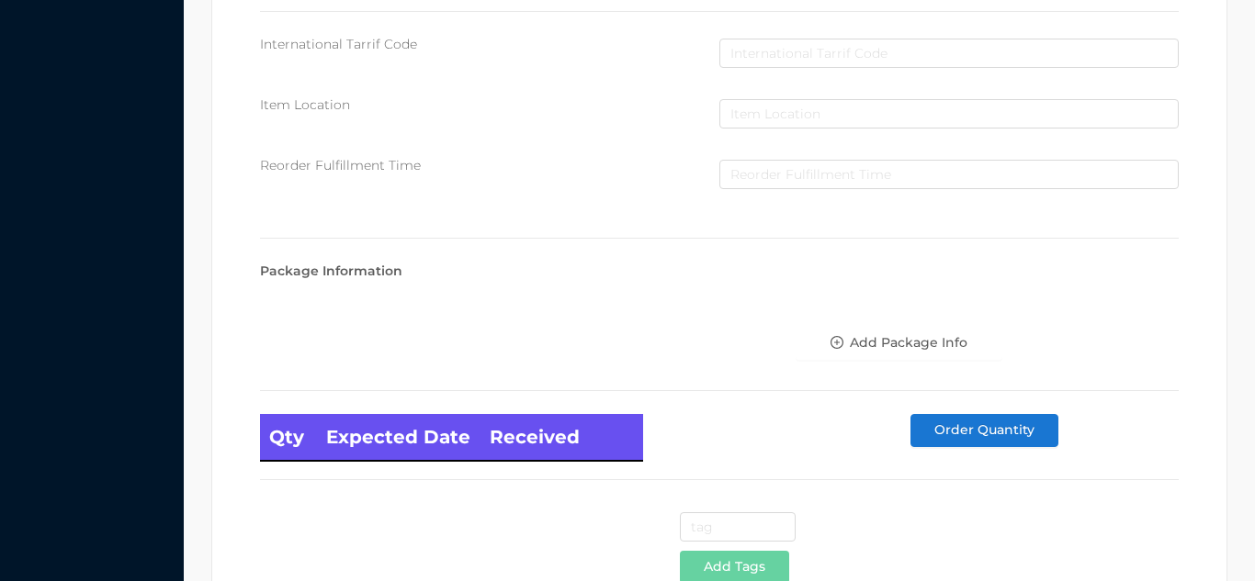
scroll to position [1043, 0]
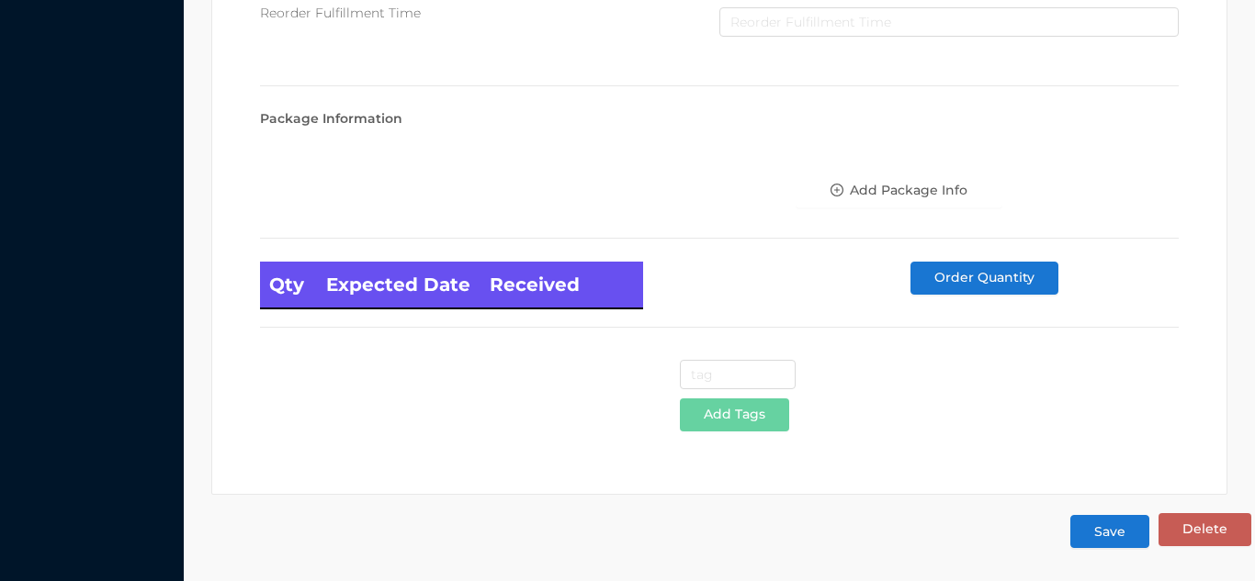
type input "6"
click at [1111, 530] on button "Save" at bounding box center [1109, 531] width 79 height 33
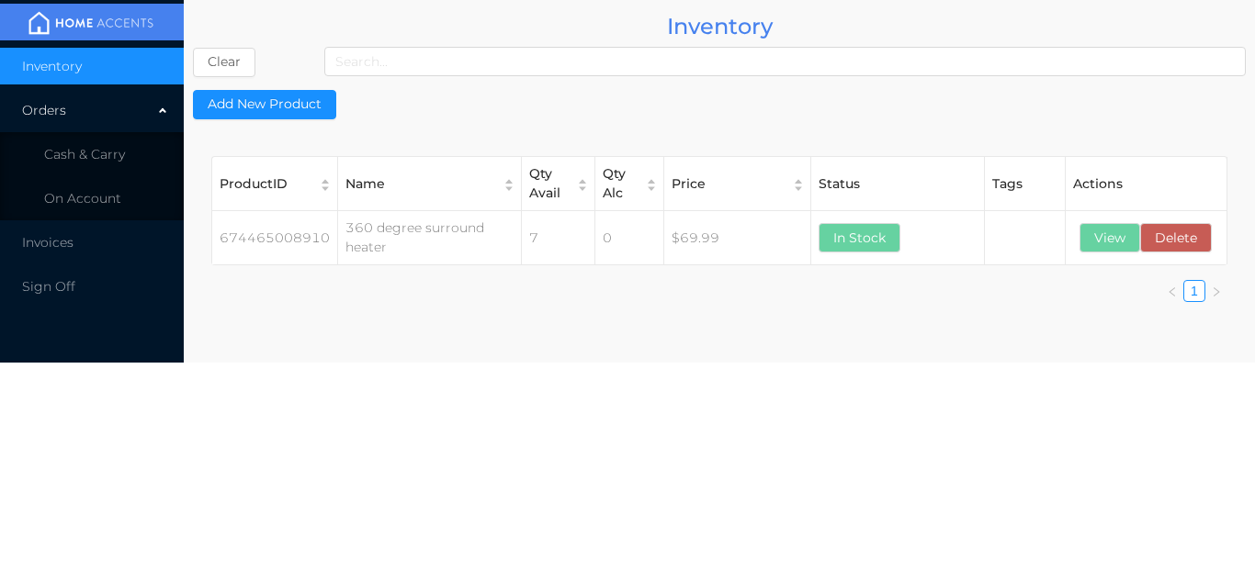
scroll to position [0, 0]
click at [82, 168] on li "Cash & Carry" at bounding box center [92, 154] width 184 height 37
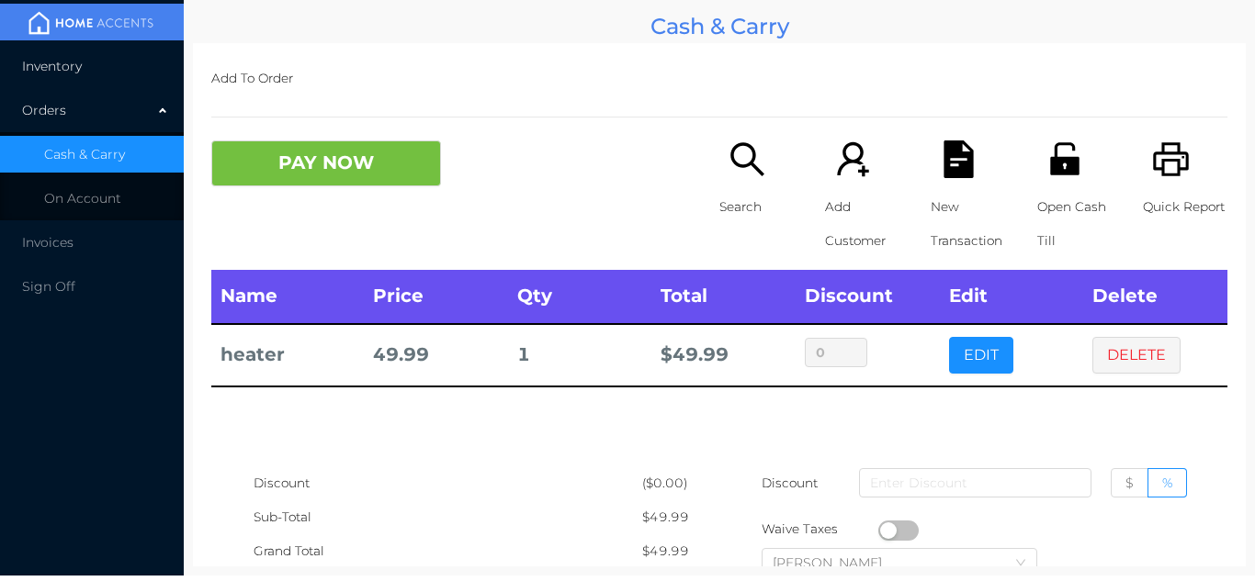
click at [62, 66] on span "Inventory" at bounding box center [52, 66] width 60 height 17
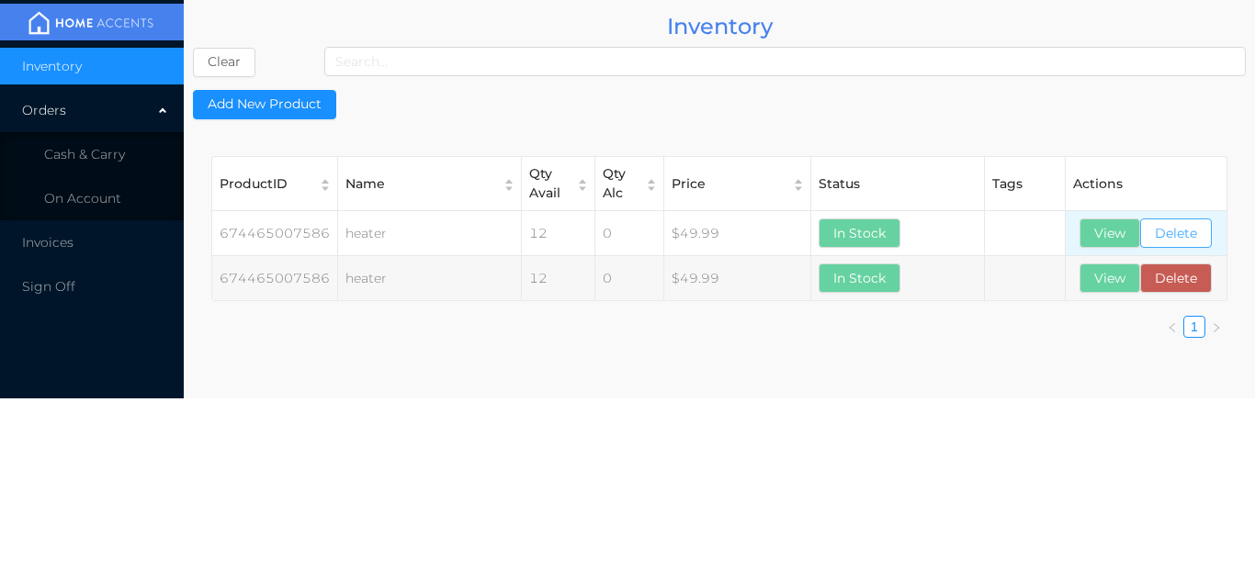
click at [1197, 233] on button "Delete" at bounding box center [1176, 233] width 72 height 29
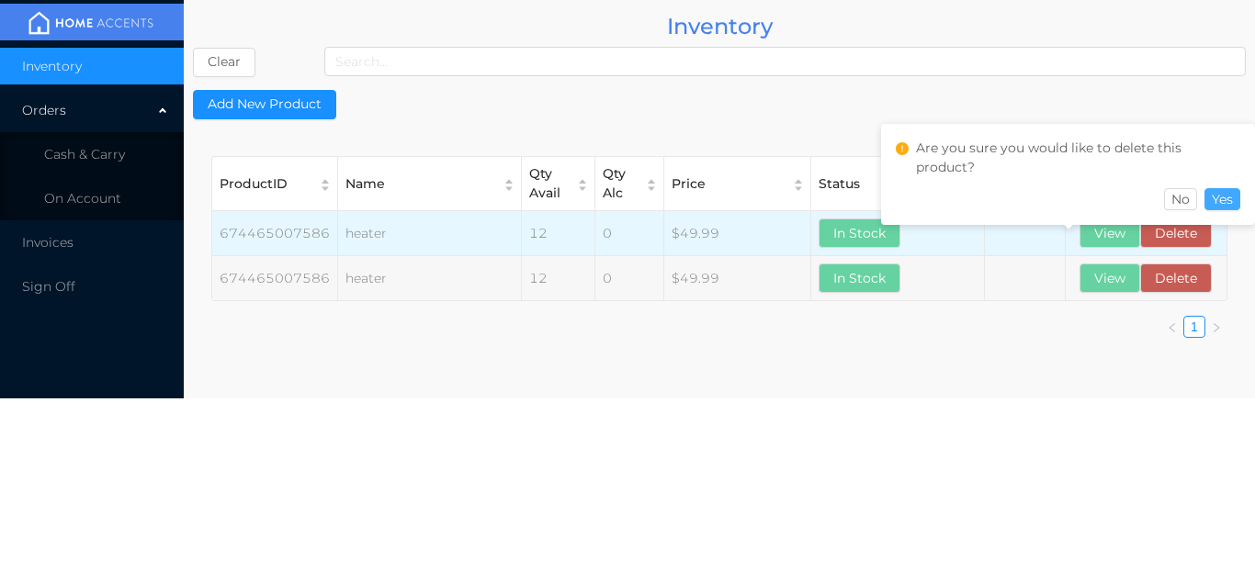
click at [1225, 193] on button "Yes" at bounding box center [1222, 199] width 36 height 22
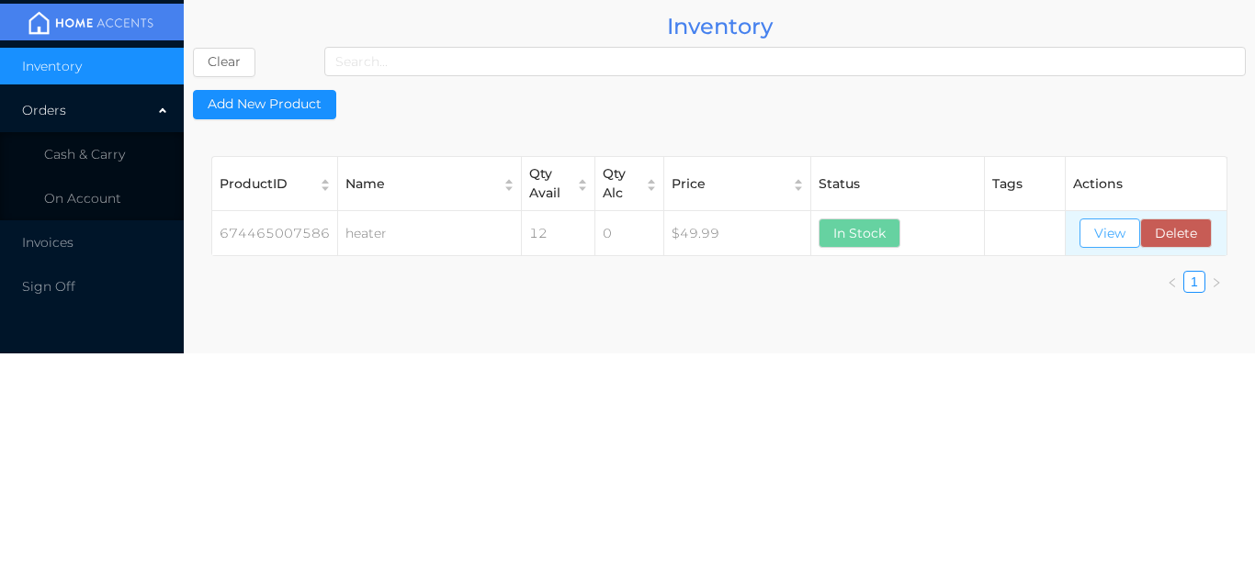
click at [1101, 235] on button "View" at bounding box center [1109, 233] width 61 height 29
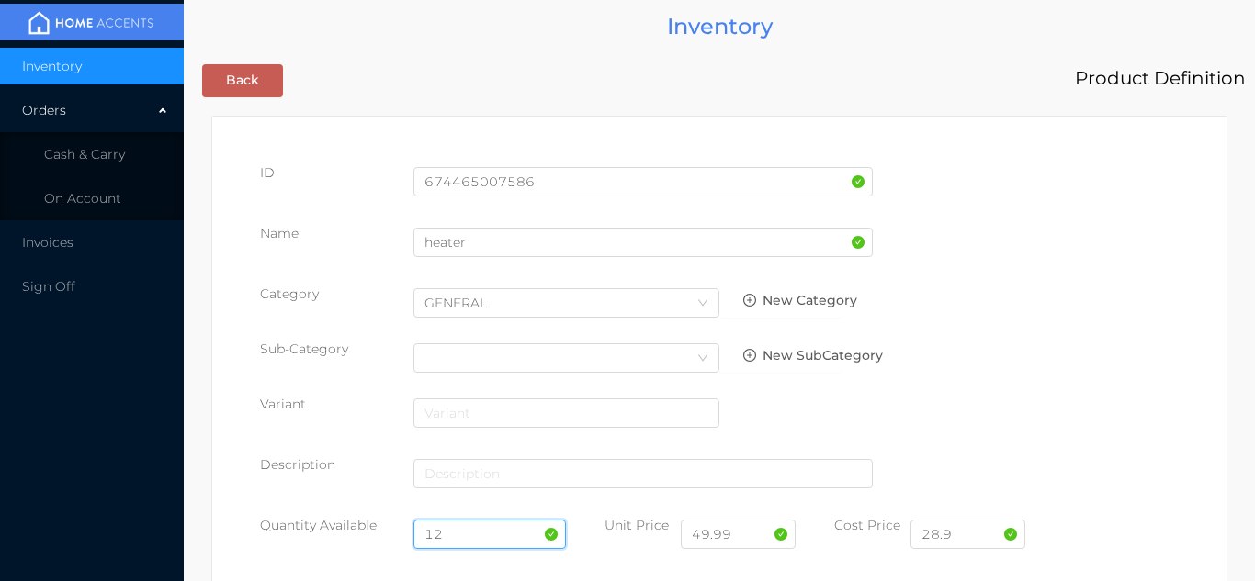
click at [477, 533] on input "12" at bounding box center [489, 534] width 153 height 29
type input "1"
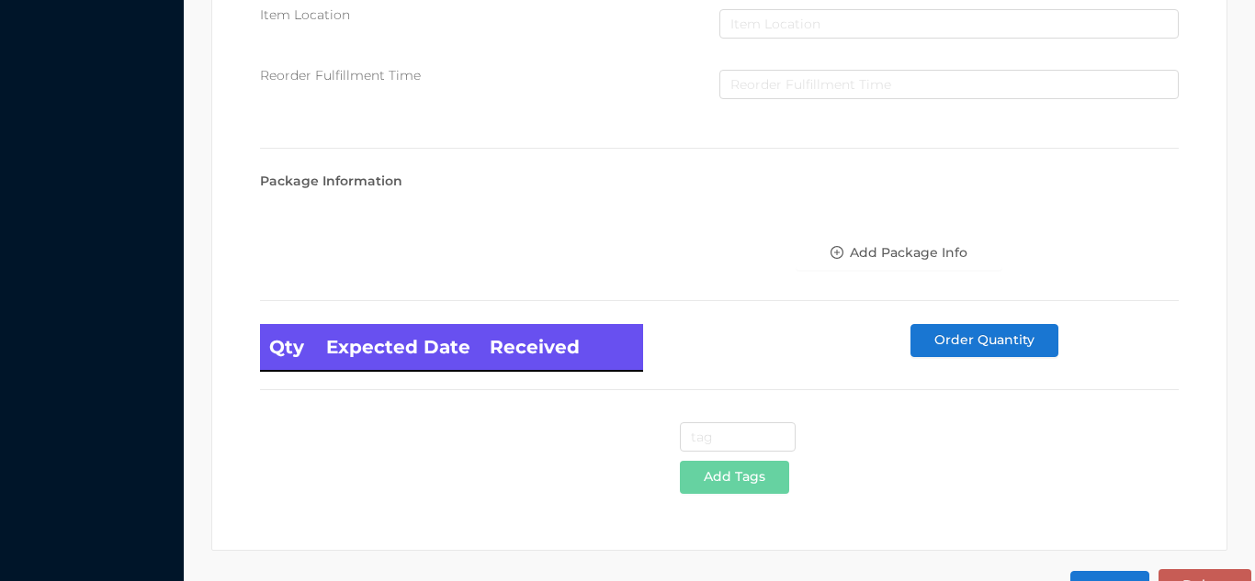
scroll to position [1043, 0]
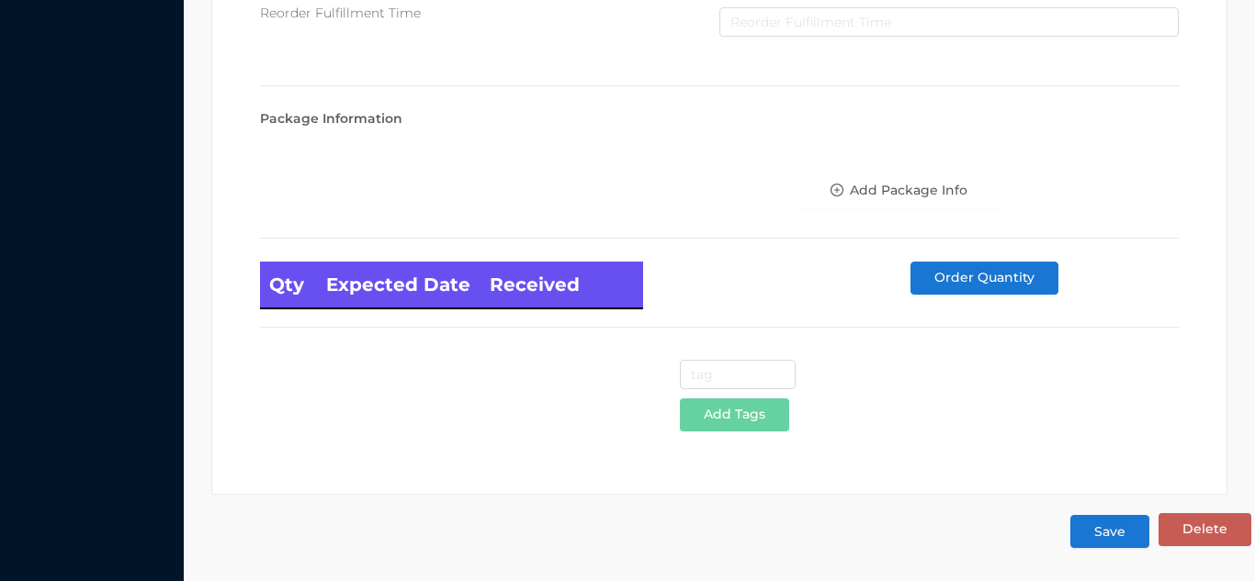
type input "6"
click at [1084, 541] on button "Save" at bounding box center [1109, 531] width 79 height 33
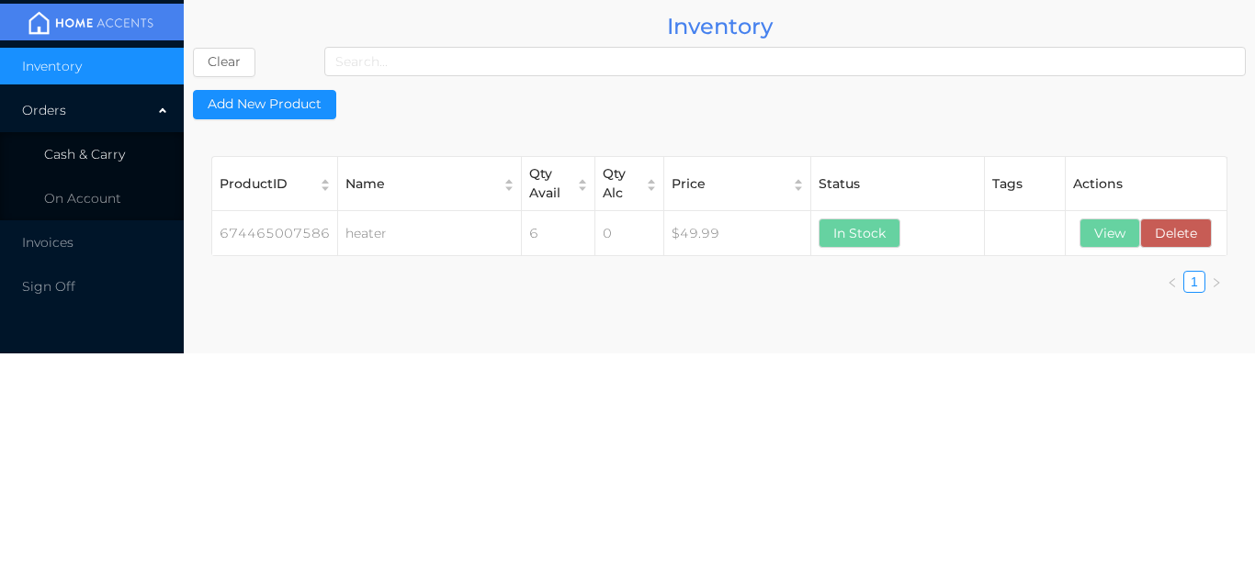
click at [75, 162] on span "Cash & Carry" at bounding box center [84, 154] width 81 height 17
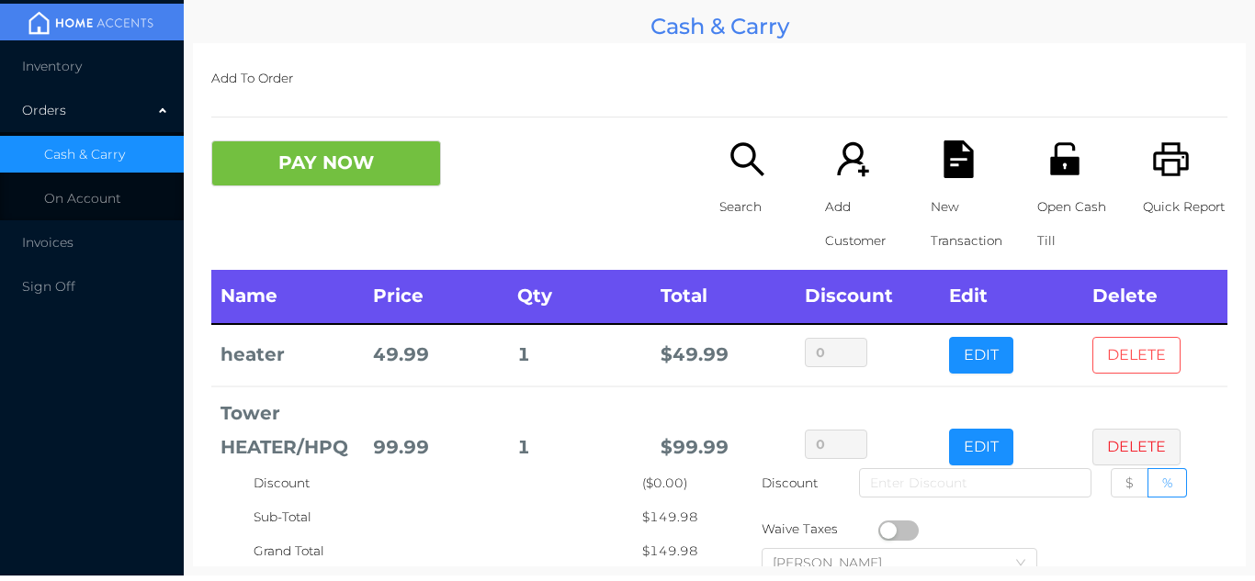
click at [1129, 368] on button "DELETE" at bounding box center [1136, 355] width 88 height 37
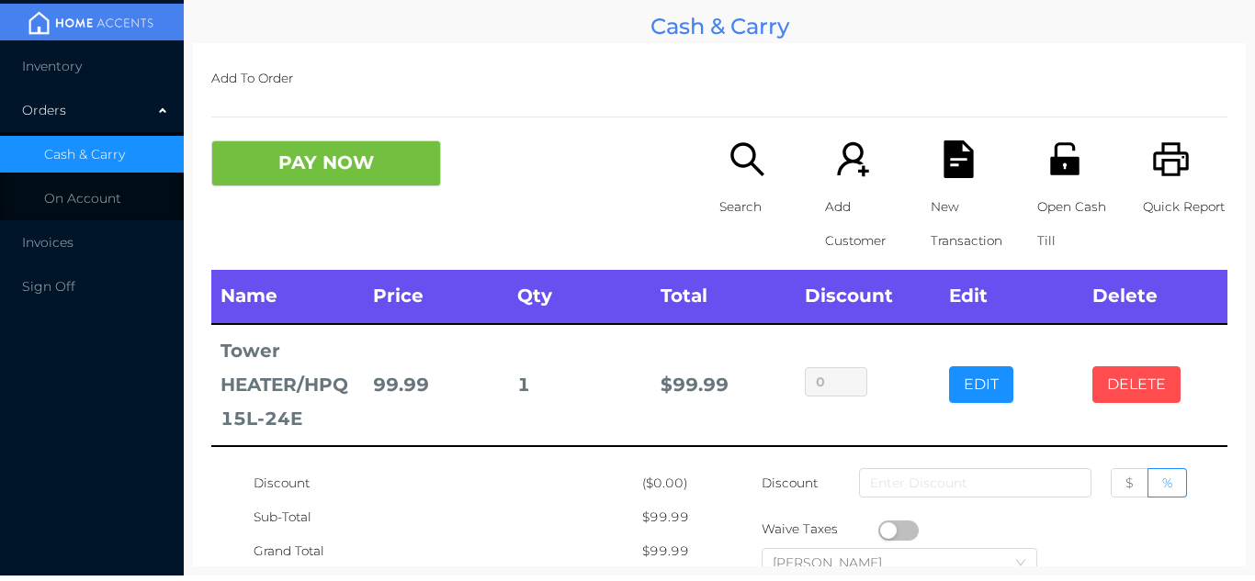
click at [1118, 385] on button "DELETE" at bounding box center [1136, 385] width 88 height 37
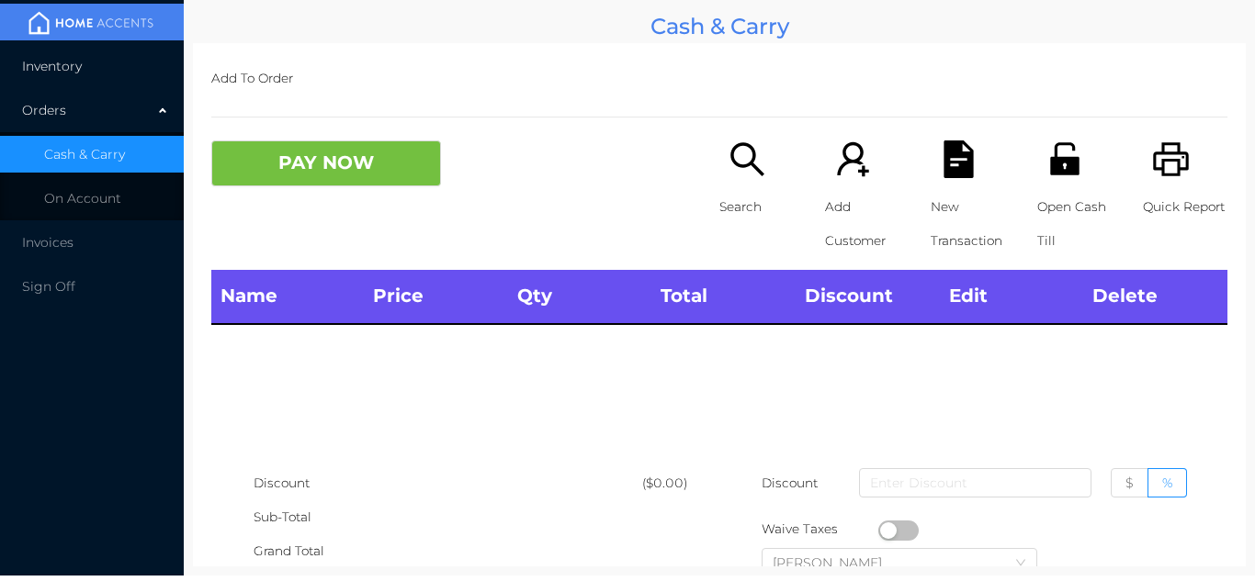
click at [62, 68] on span "Inventory" at bounding box center [52, 66] width 60 height 17
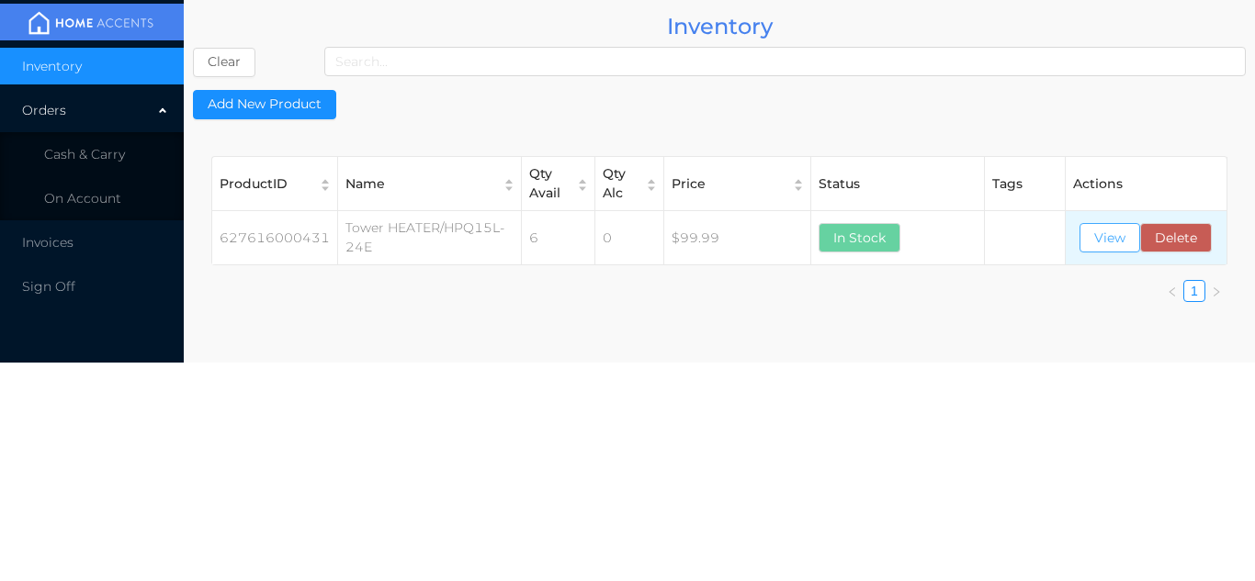
click at [1115, 244] on button "View" at bounding box center [1109, 237] width 61 height 29
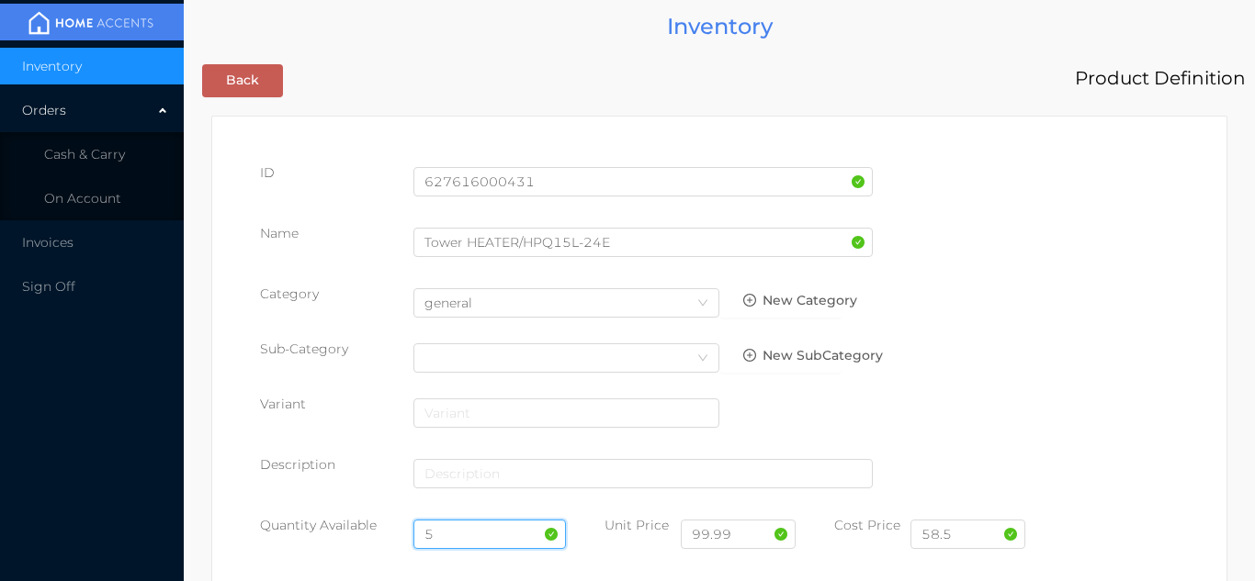
click at [467, 521] on input "5" at bounding box center [489, 534] width 153 height 29
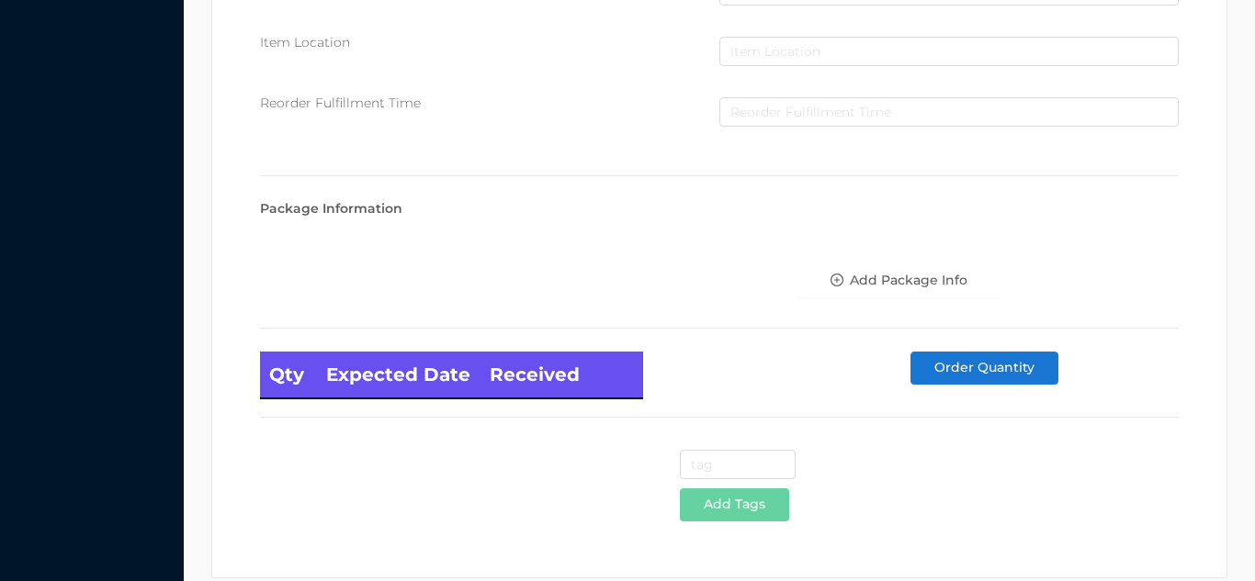
scroll to position [1043, 0]
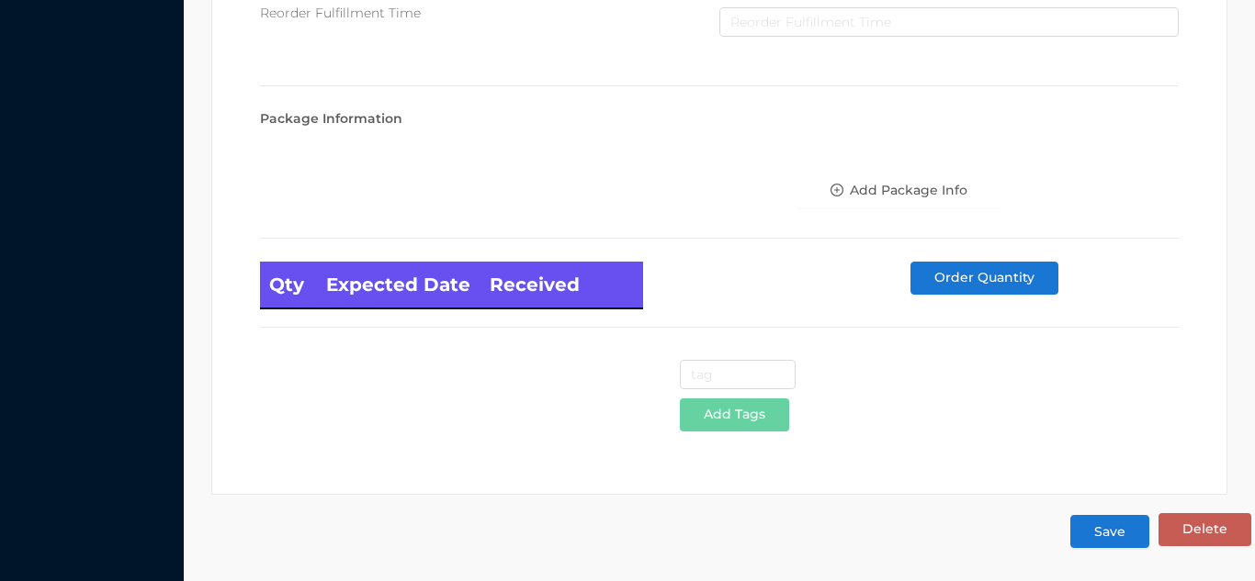
type input "6"
click at [1112, 536] on button "Save" at bounding box center [1109, 531] width 79 height 33
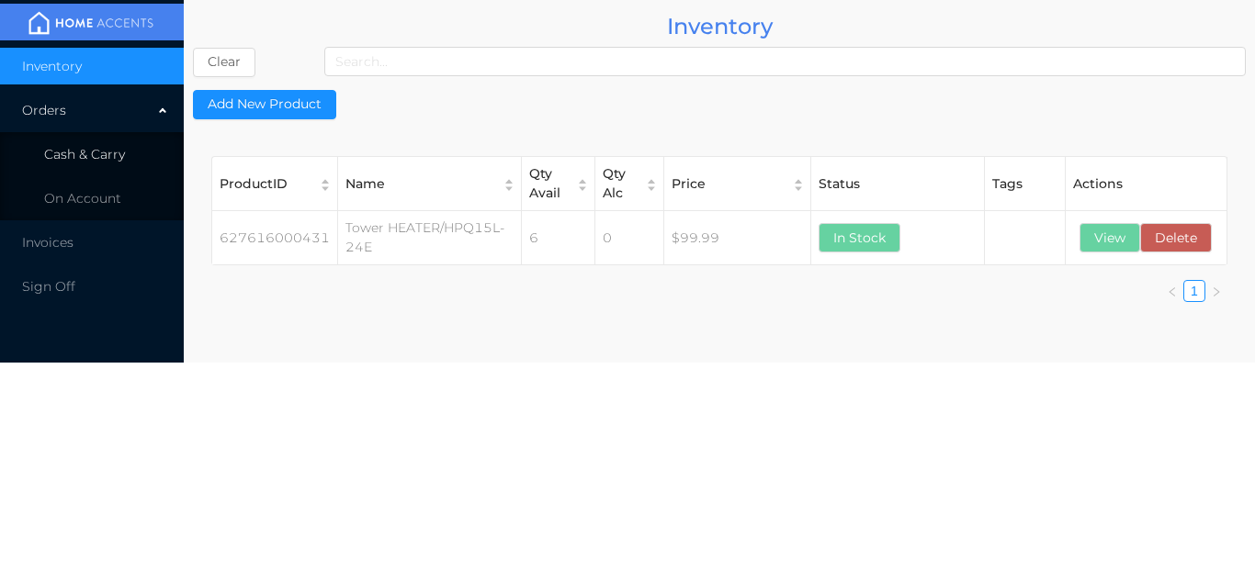
click at [114, 142] on li "Cash & Carry" at bounding box center [92, 154] width 184 height 37
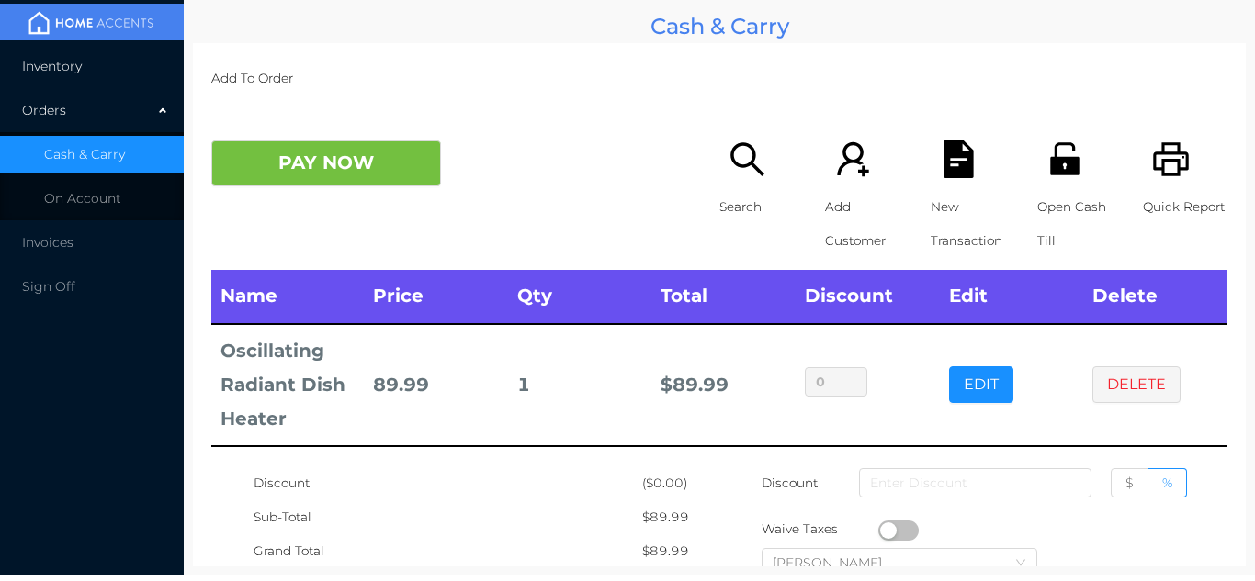
click at [85, 59] on li "Inventory" at bounding box center [92, 66] width 184 height 37
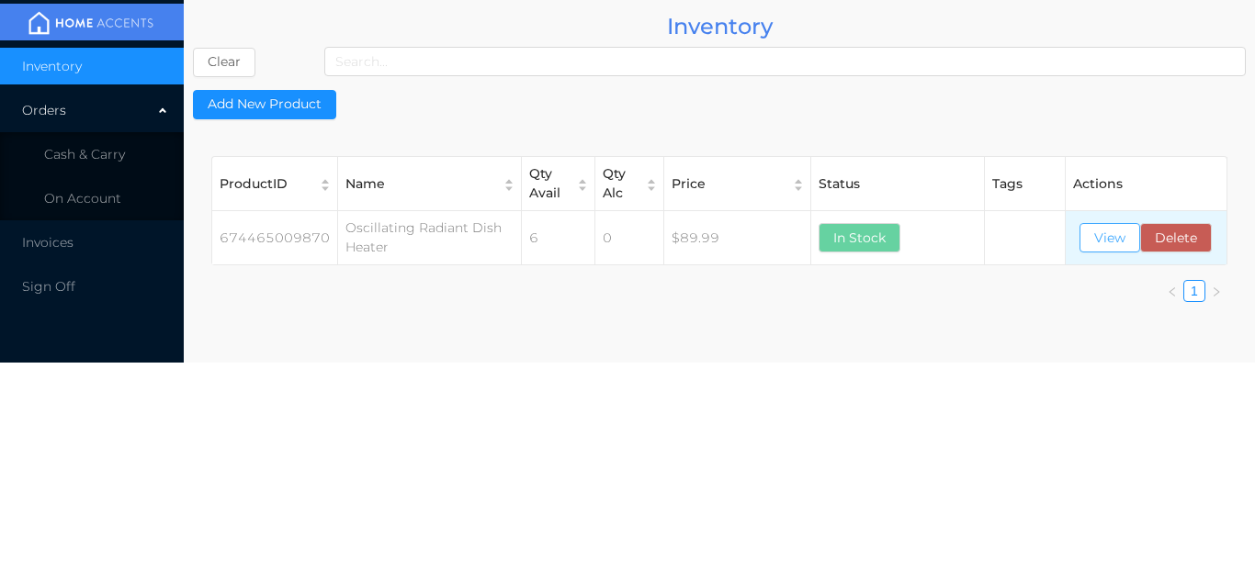
click at [1101, 231] on button "View" at bounding box center [1109, 237] width 61 height 29
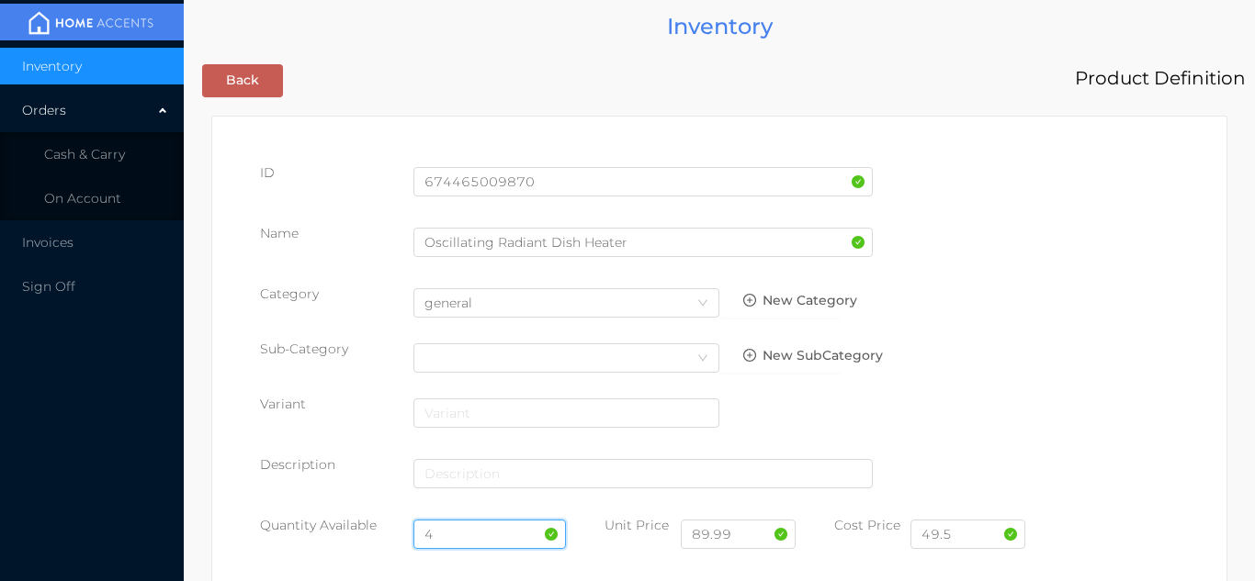
click at [459, 530] on input "4" at bounding box center [489, 534] width 153 height 29
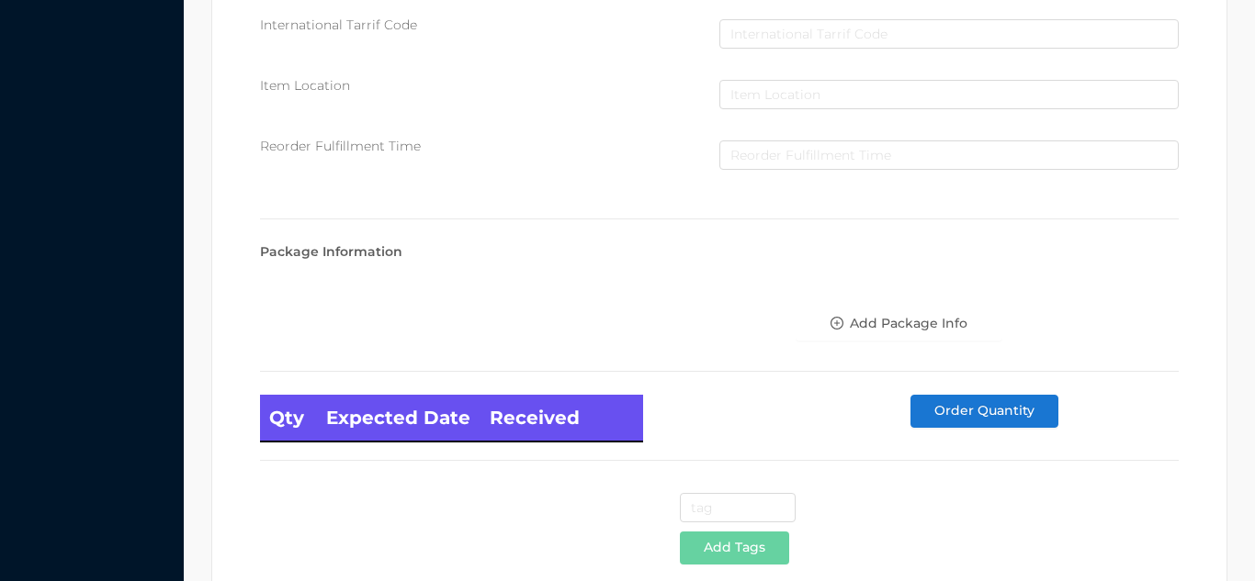
scroll to position [1043, 0]
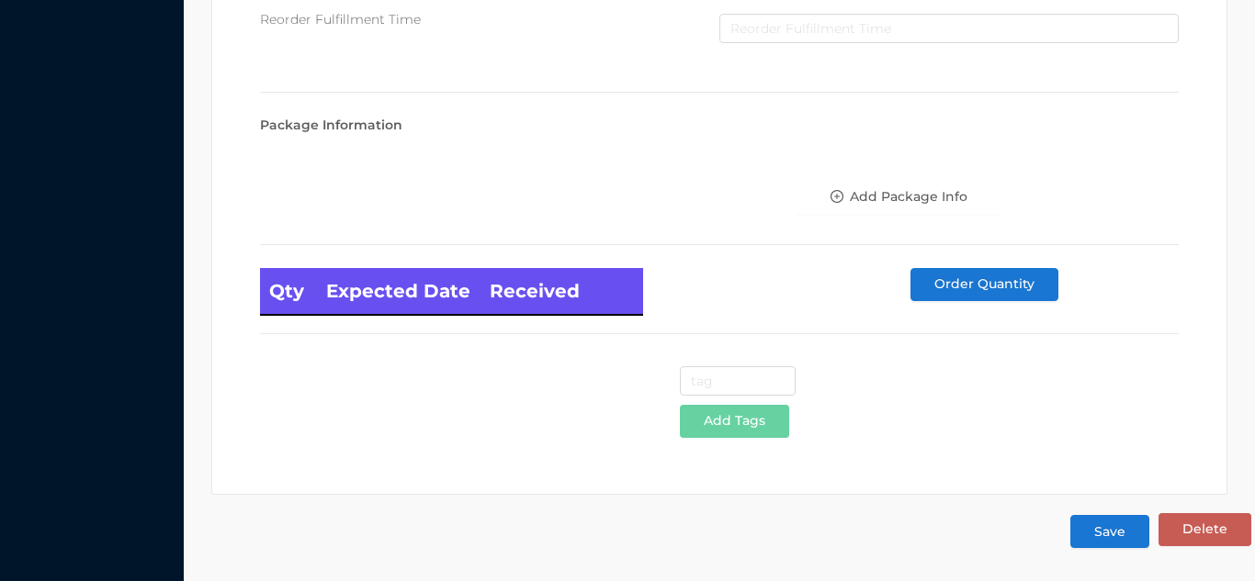
type input "6"
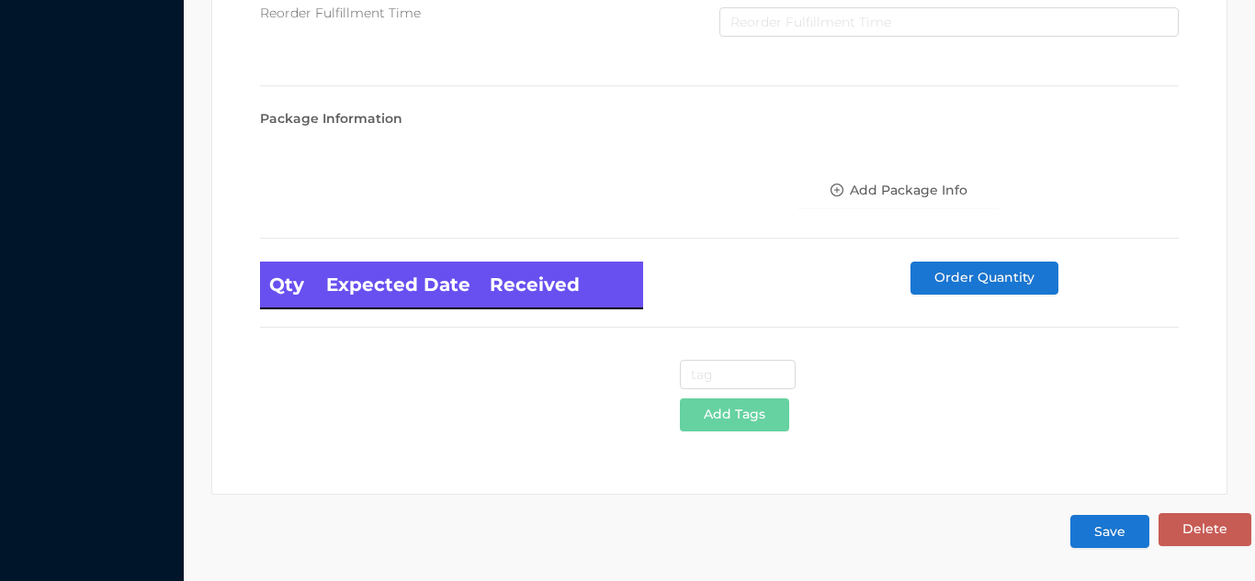
click at [1111, 533] on button "Save" at bounding box center [1109, 531] width 79 height 33
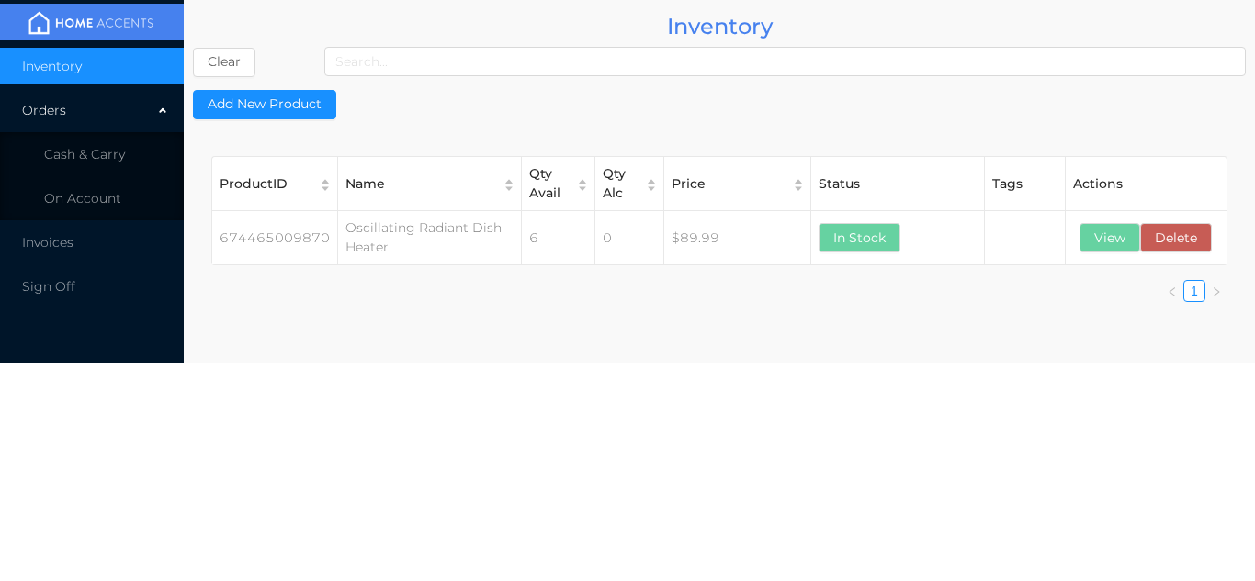
scroll to position [0, 0]
click at [124, 152] on li "Cash & Carry" at bounding box center [92, 154] width 184 height 37
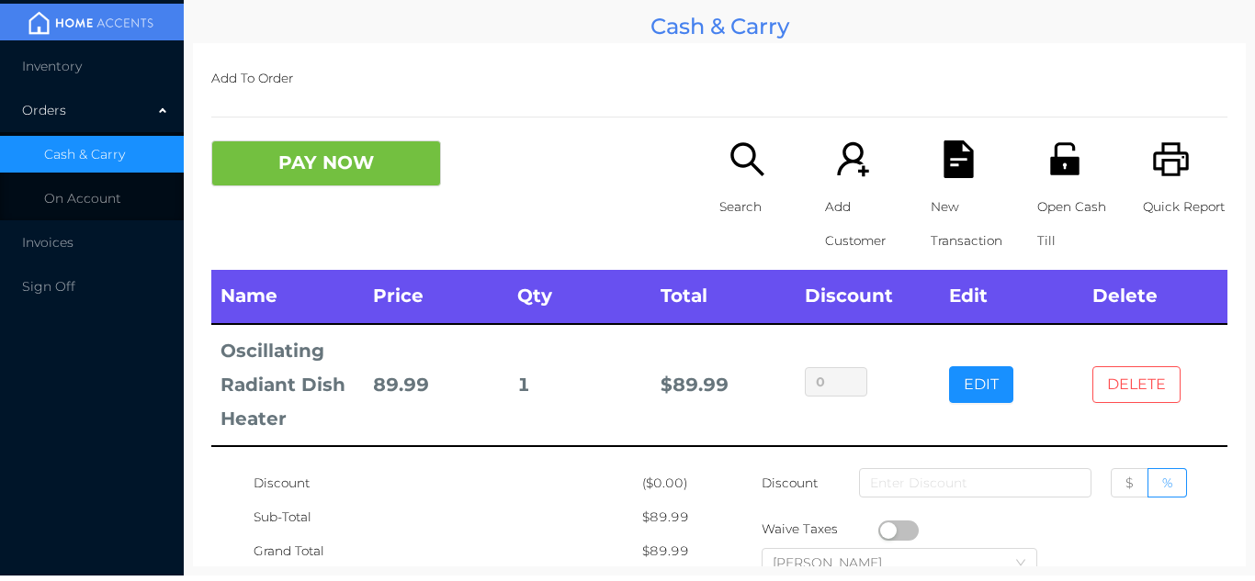
click at [1129, 388] on button "DELETE" at bounding box center [1136, 385] width 88 height 37
click at [1158, 383] on button "DELETE" at bounding box center [1136, 385] width 88 height 37
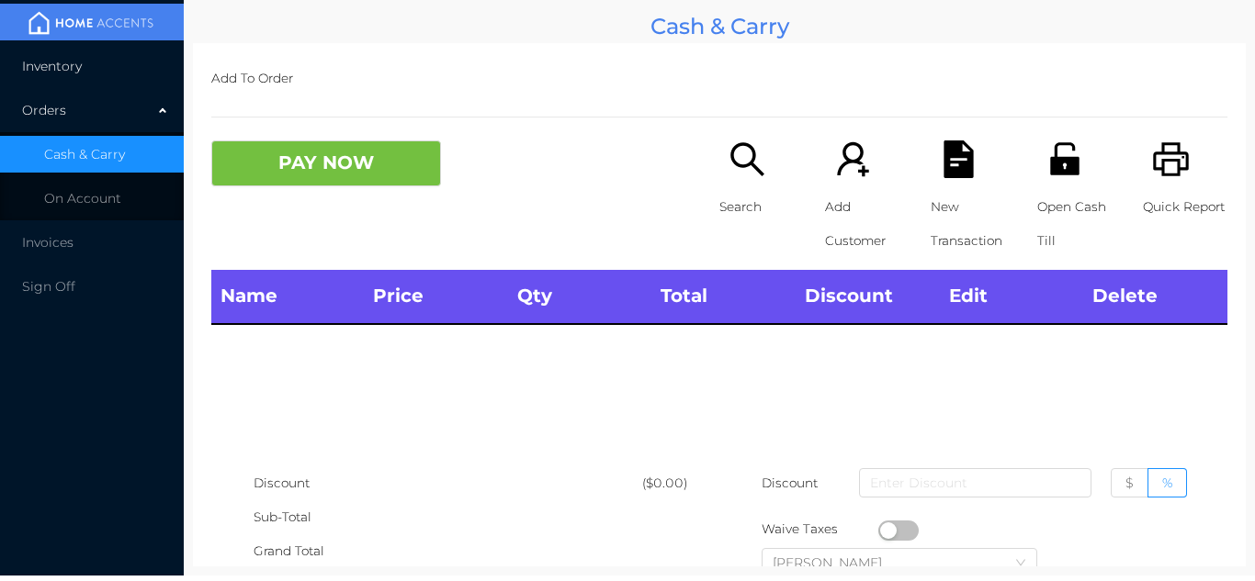
click at [109, 69] on li "Inventory" at bounding box center [92, 66] width 184 height 37
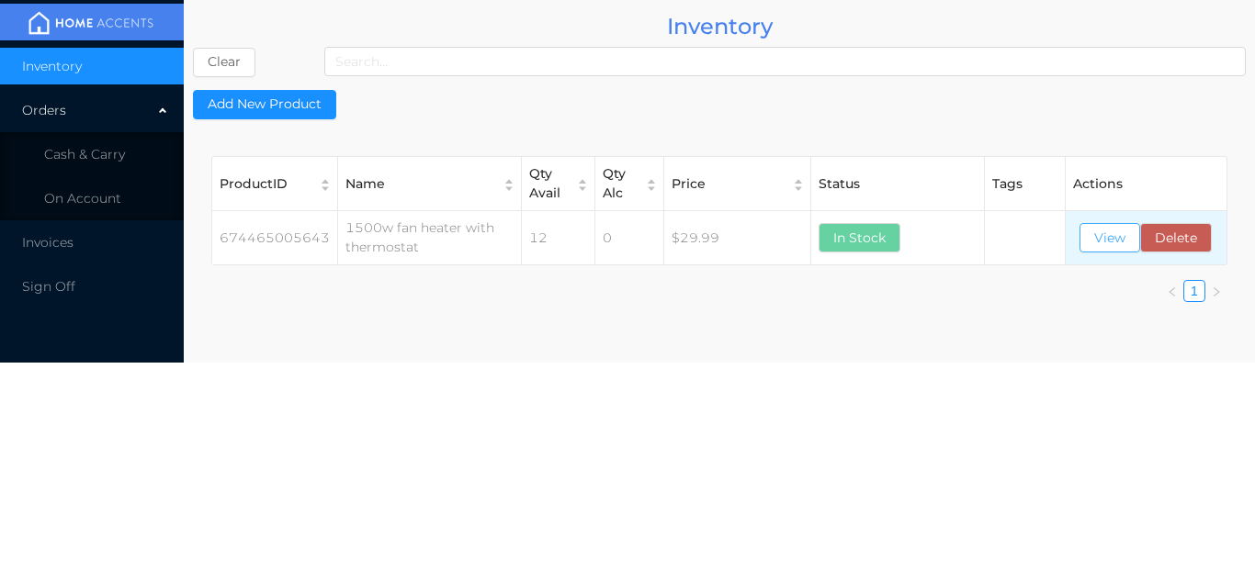
click at [1120, 235] on button "View" at bounding box center [1109, 237] width 61 height 29
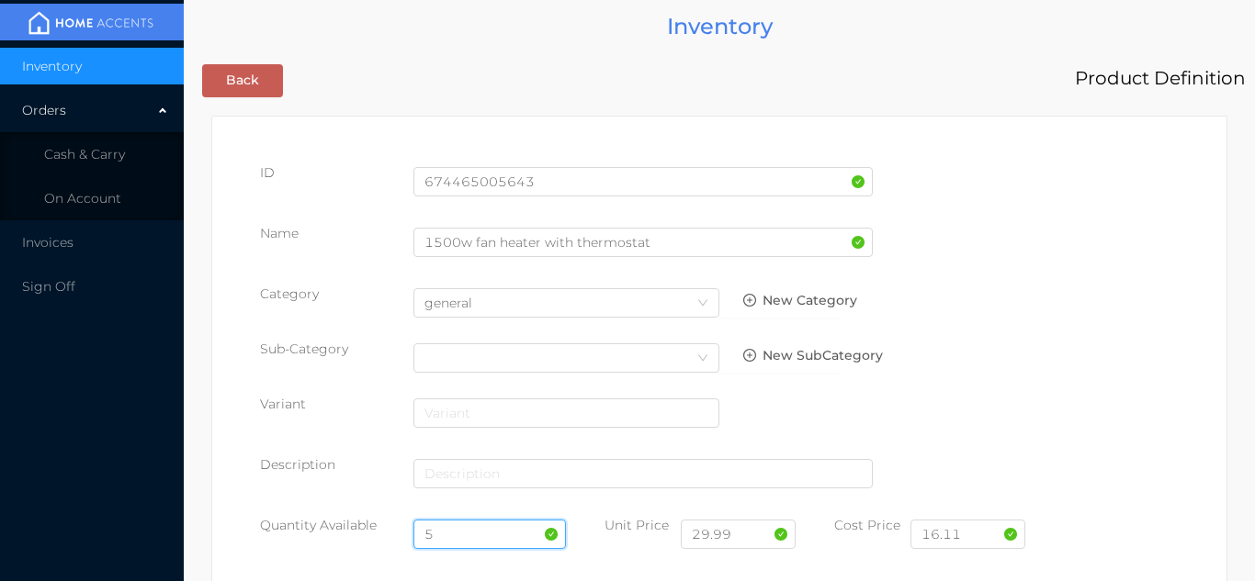
click at [471, 528] on input "5" at bounding box center [489, 534] width 153 height 29
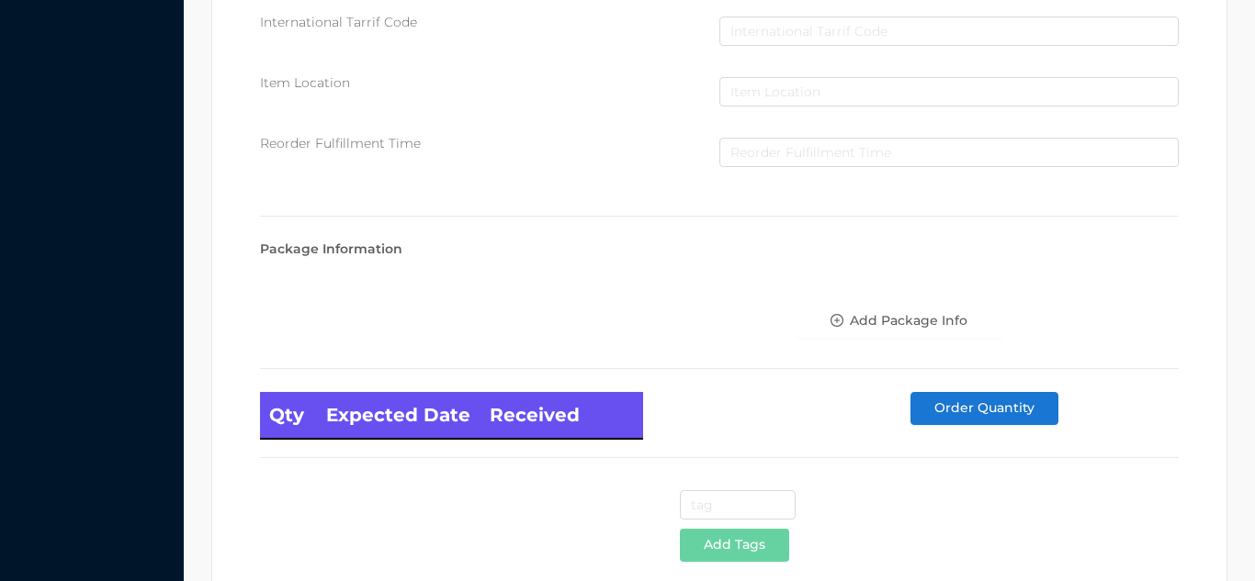
scroll to position [1043, 0]
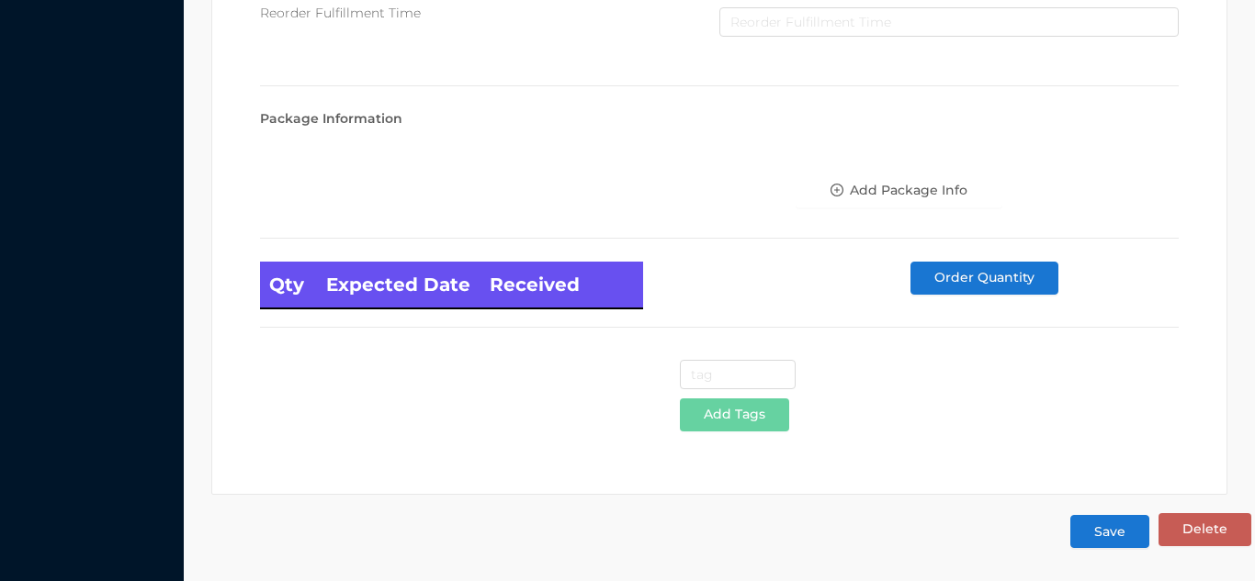
type input "6"
click at [1108, 543] on button "Save" at bounding box center [1109, 531] width 79 height 33
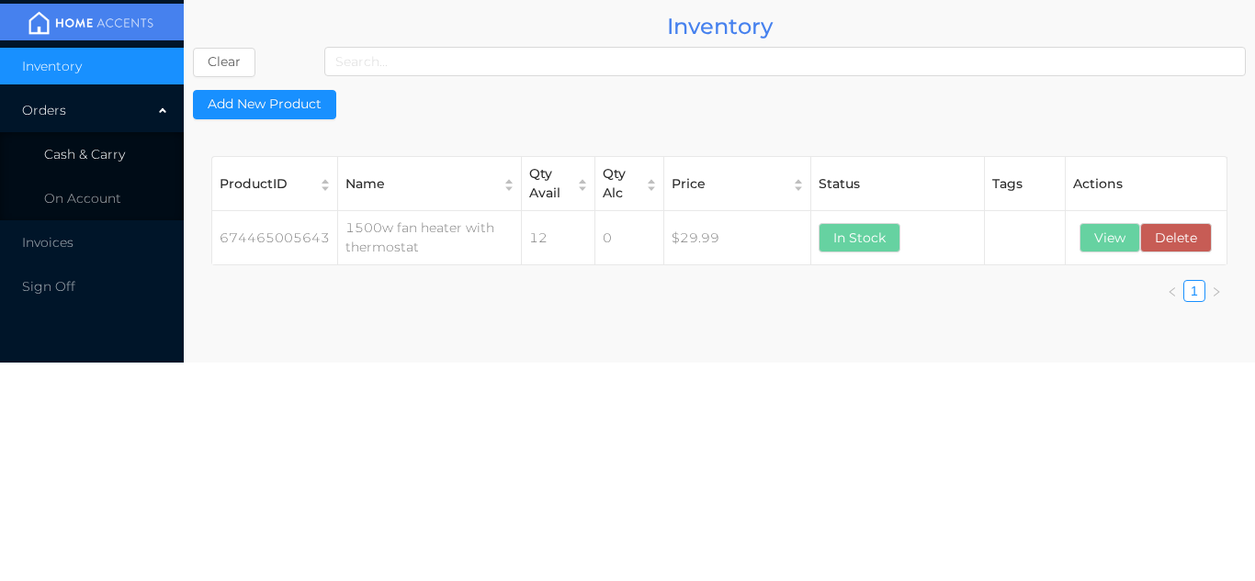
click at [82, 170] on li "Cash & Carry" at bounding box center [92, 154] width 184 height 37
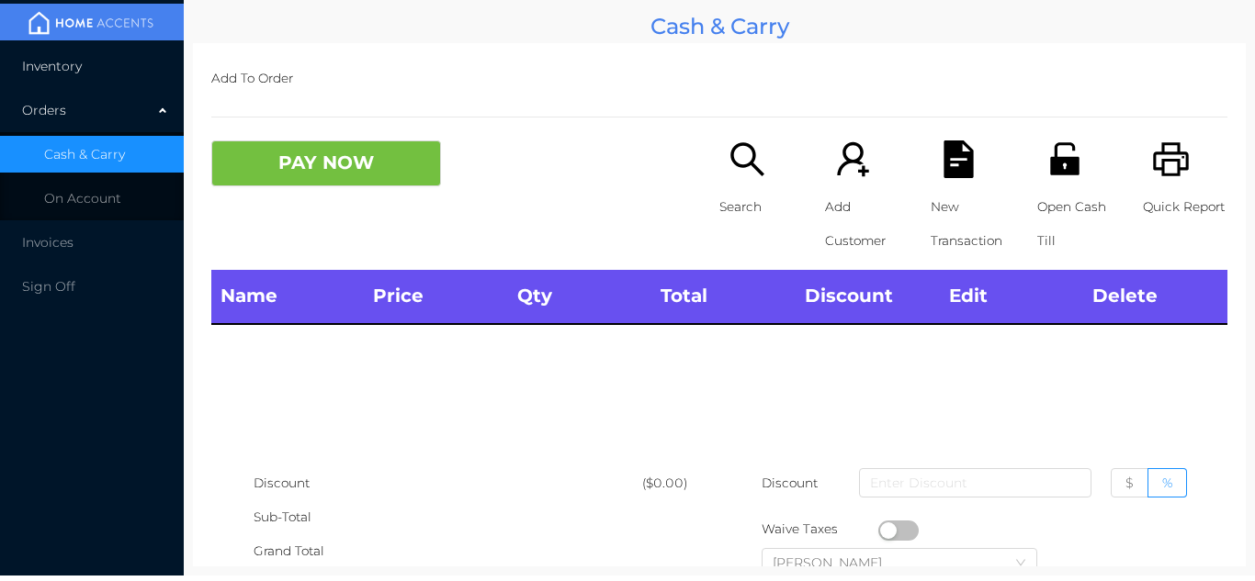
click at [61, 74] on li "Inventory" at bounding box center [92, 66] width 184 height 37
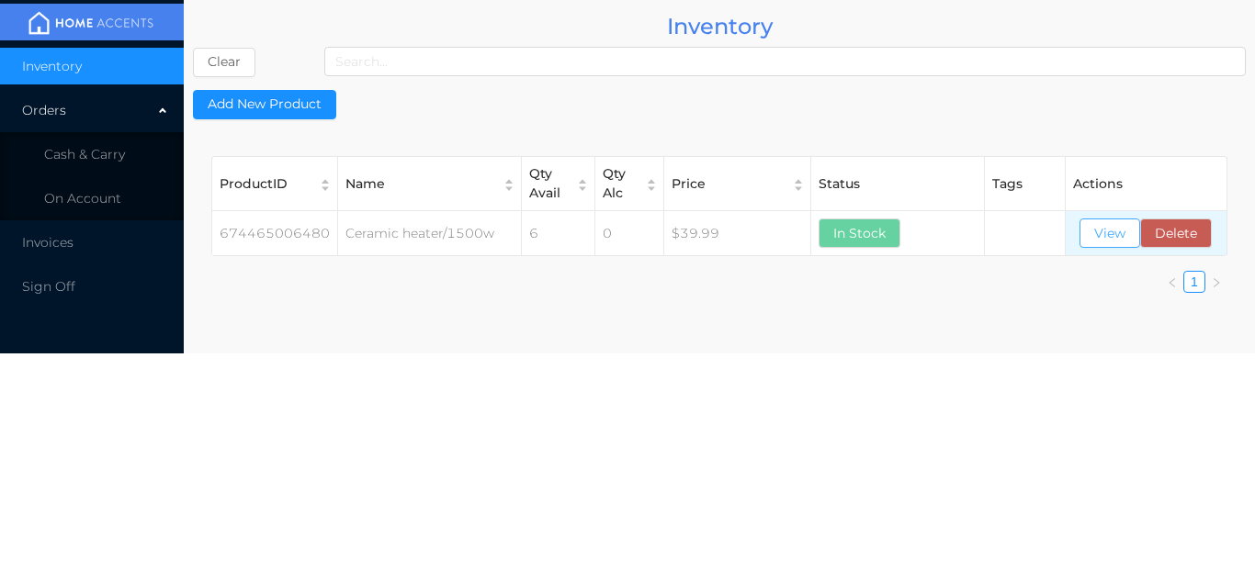
click at [1101, 230] on button "View" at bounding box center [1109, 233] width 61 height 29
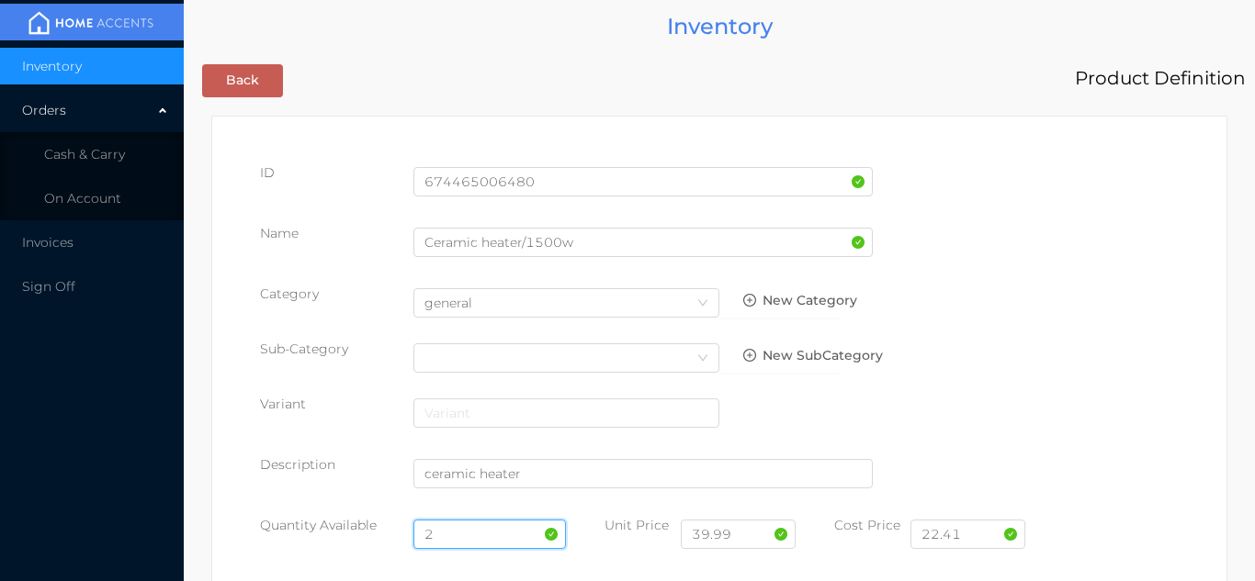
click at [458, 531] on input "2" at bounding box center [489, 534] width 153 height 29
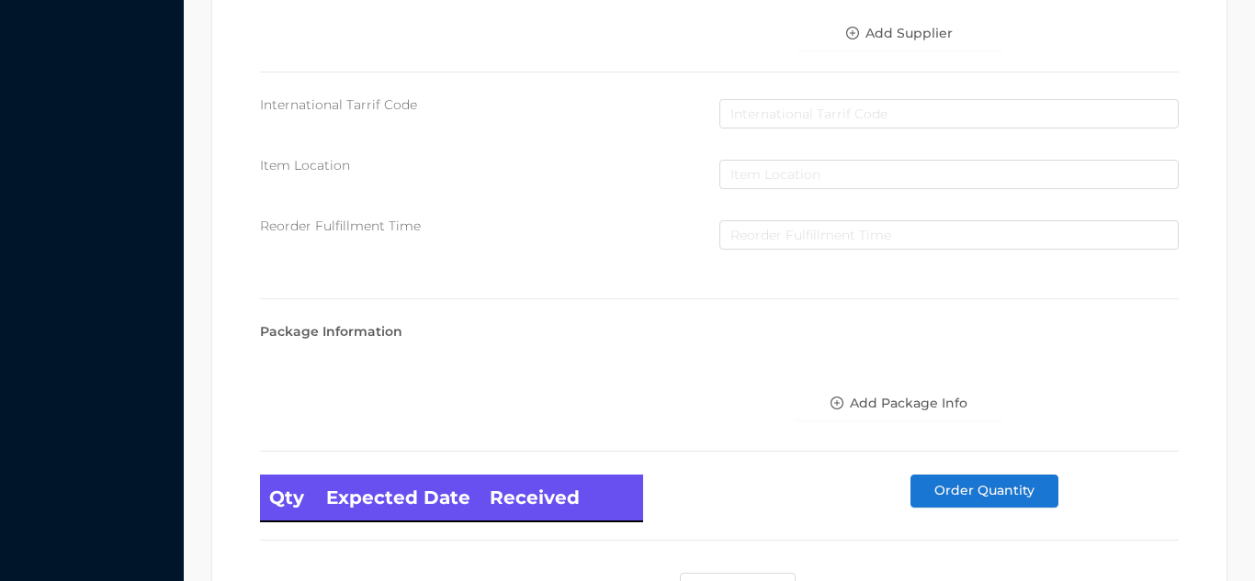
scroll to position [1043, 0]
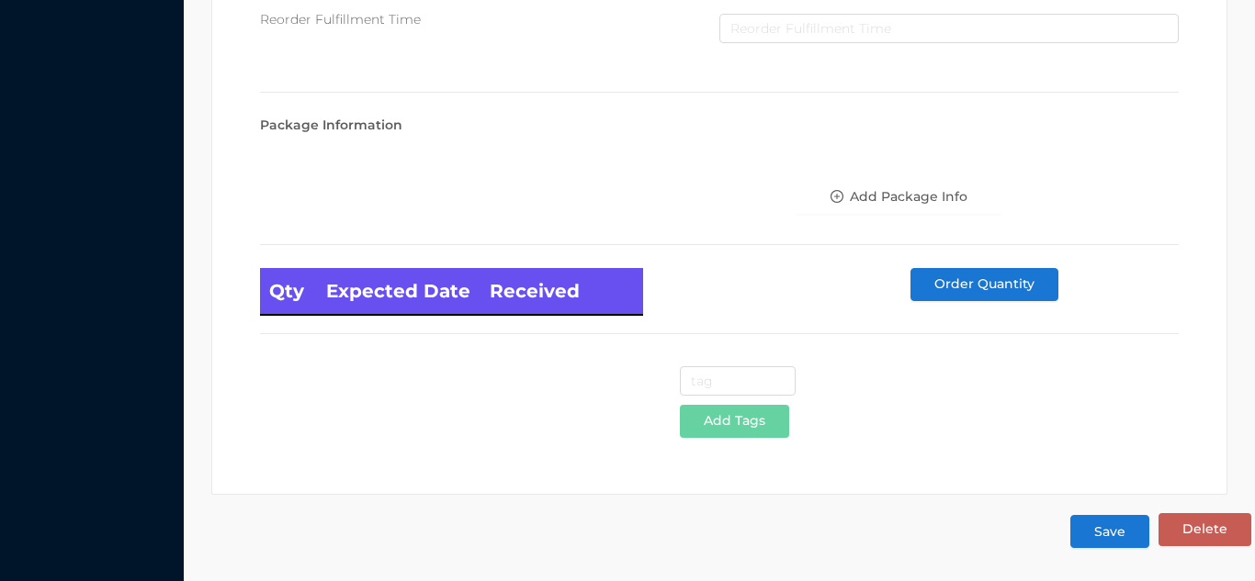
type input "6"
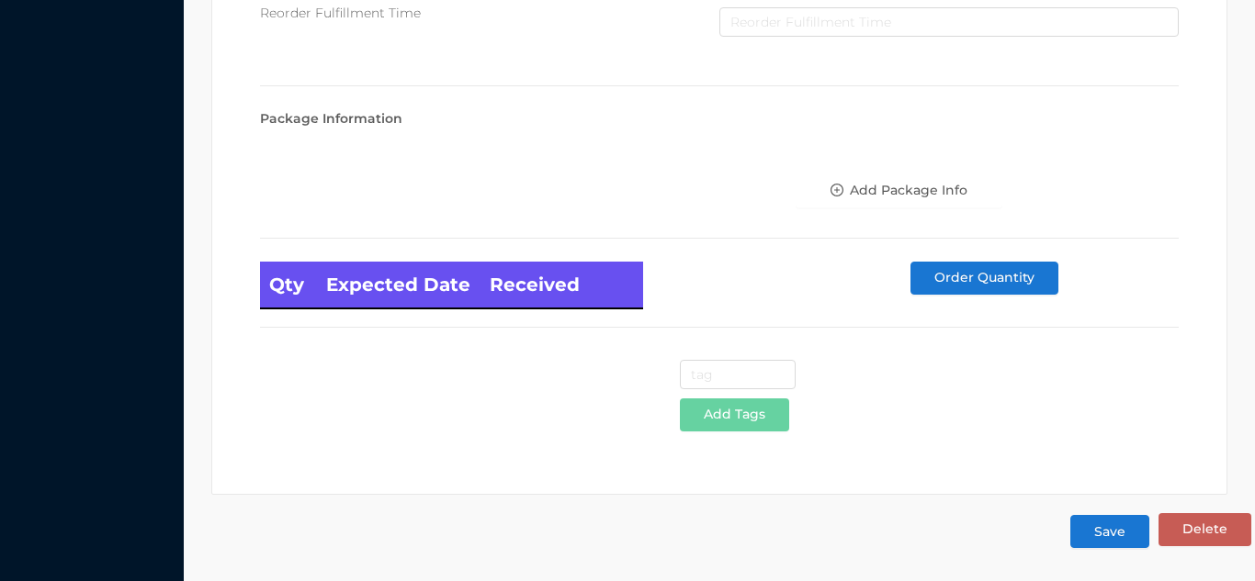
click at [1122, 538] on button "Save" at bounding box center [1109, 531] width 79 height 33
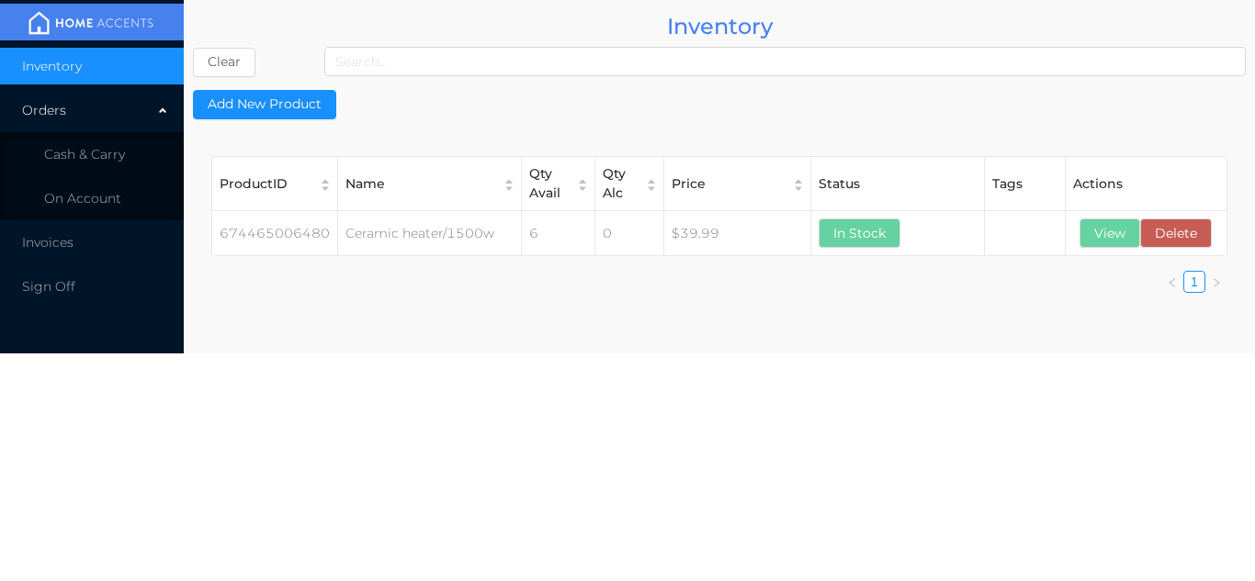
scroll to position [0, 0]
click at [96, 146] on span "Cash & Carry" at bounding box center [84, 154] width 81 height 17
